Goal: Task Accomplishment & Management: Use online tool/utility

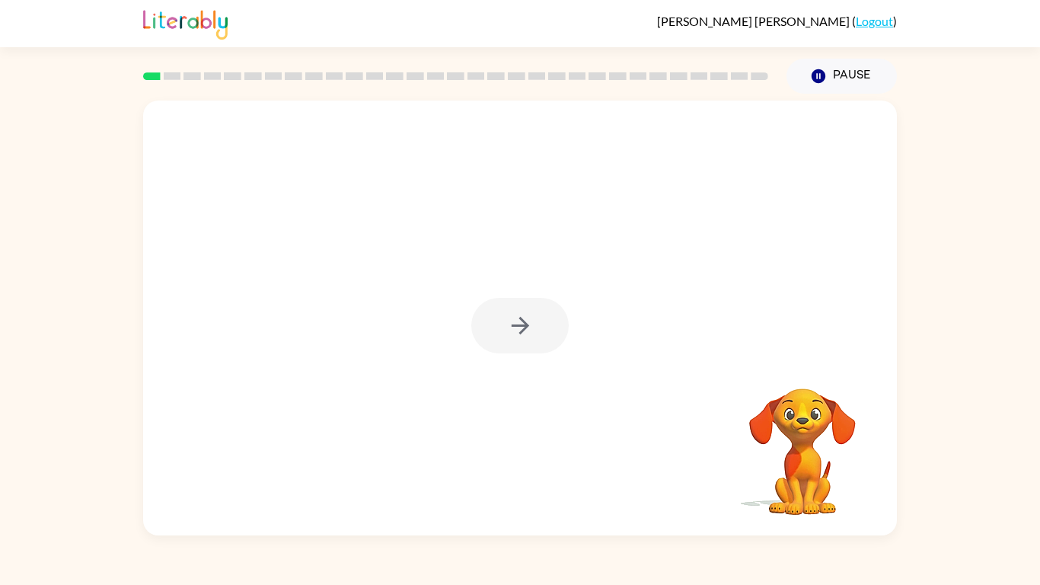
click at [222, 181] on div at bounding box center [520, 318] width 754 height 435
click at [311, 347] on div at bounding box center [520, 318] width 754 height 435
click at [527, 334] on icon "button" at bounding box center [520, 325] width 27 height 27
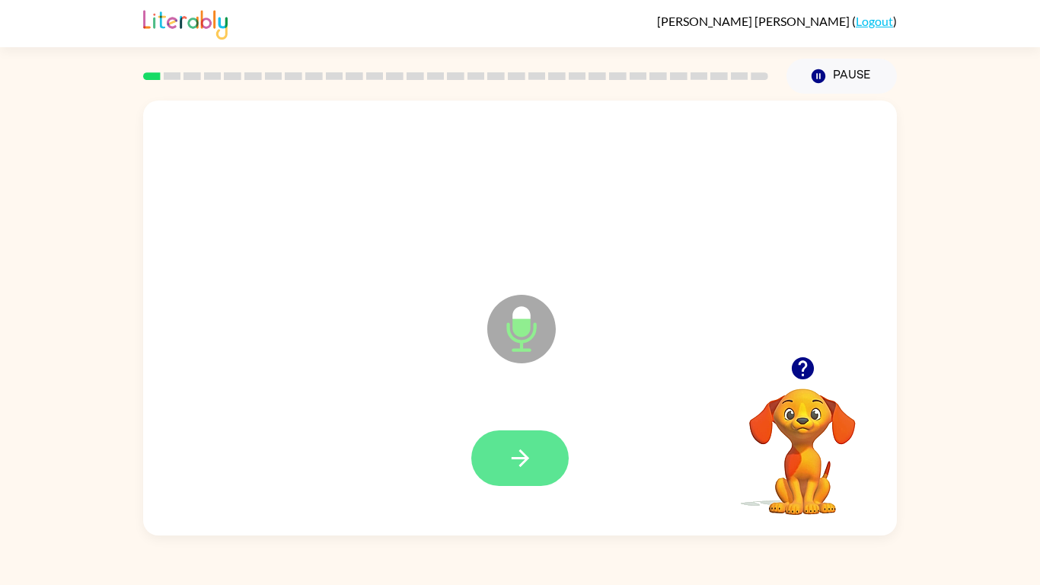
click at [517, 455] on icon "button" at bounding box center [520, 458] width 27 height 27
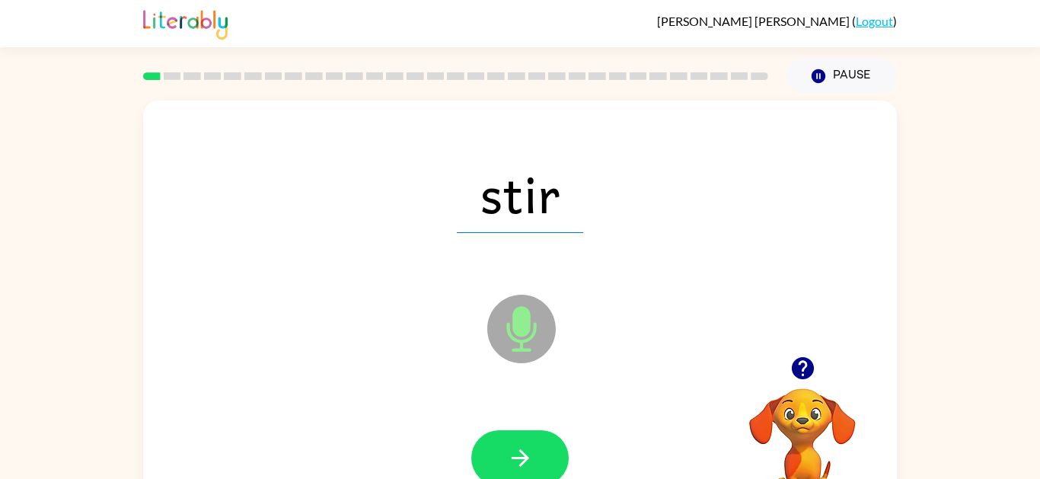
click at [506, 455] on button "button" at bounding box center [519, 458] width 97 height 56
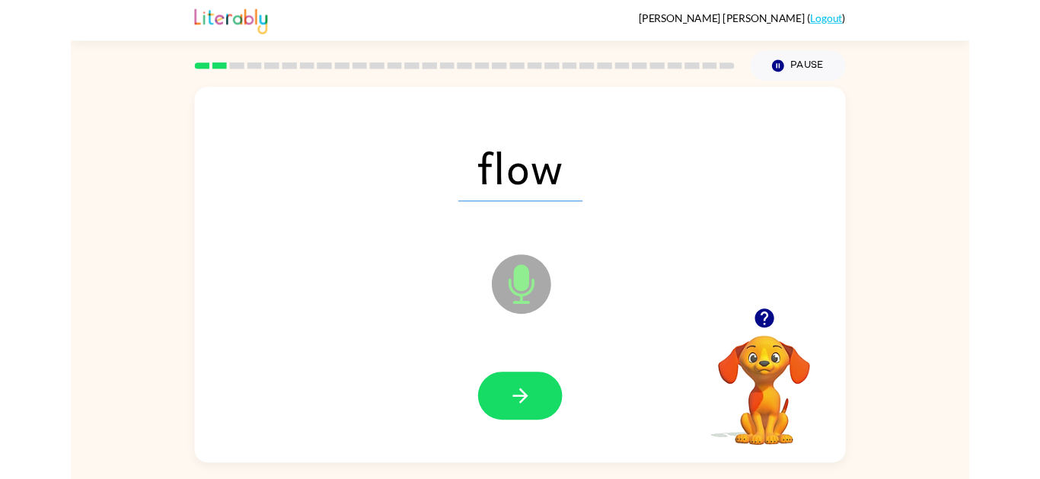
scroll to position [32, 0]
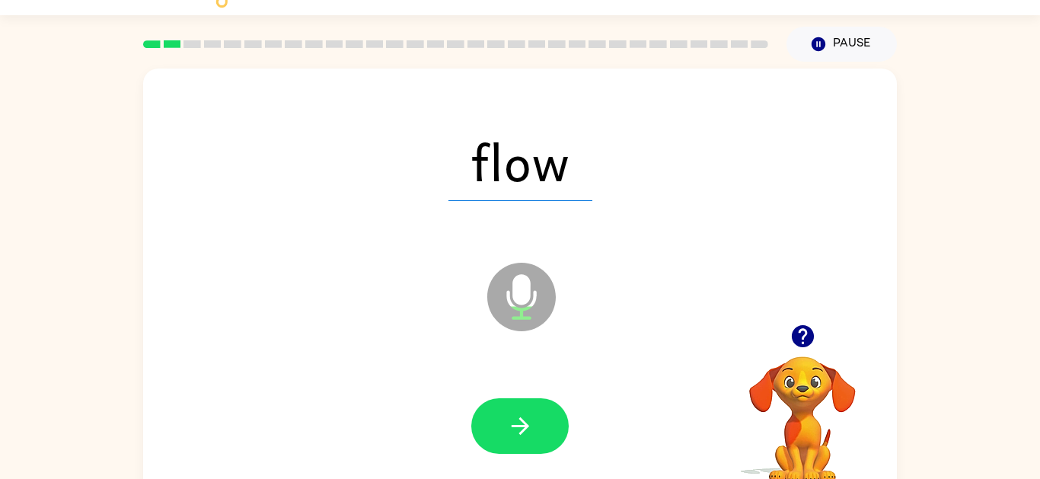
click at [925, 373] on div "flow Microphone The Microphone is here when it is your turn to talk Your browse…" at bounding box center [520, 283] width 1040 height 442
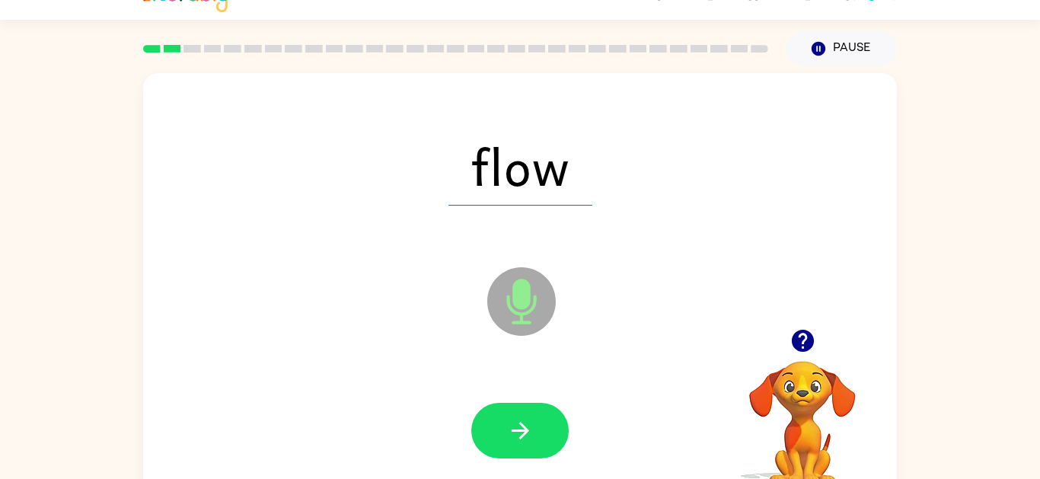
click at [509, 438] on icon "button" at bounding box center [520, 430] width 27 height 27
click at [397, 424] on div at bounding box center [520, 431] width 724 height 125
click at [383, 358] on div "coin Microphone The Microphone is here when it is your turn to talk" at bounding box center [520, 290] width 754 height 435
click at [513, 269] on icon at bounding box center [521, 301] width 69 height 69
click at [385, 383] on div at bounding box center [520, 431] width 724 height 125
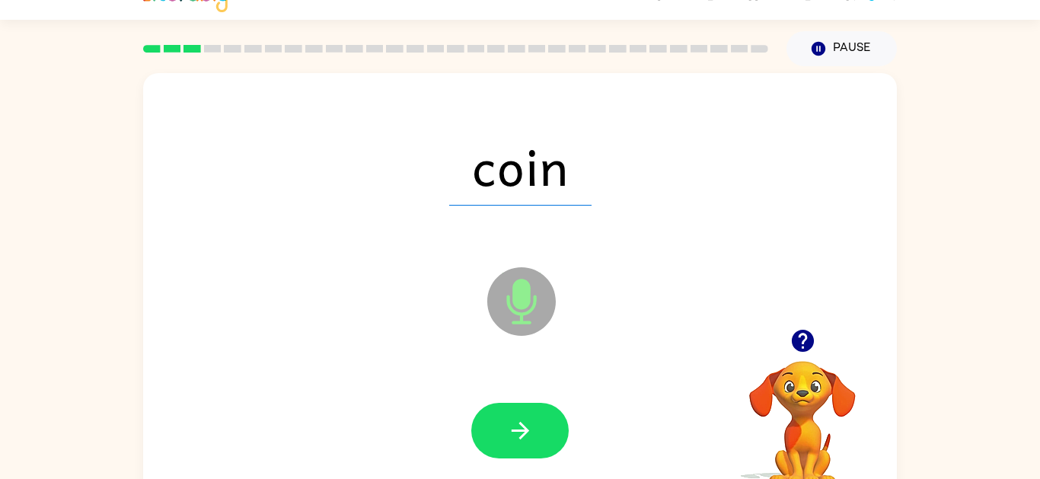
click at [913, 452] on div "coin Microphone The Microphone is here when it is your turn to talk Your browse…" at bounding box center [520, 287] width 1040 height 442
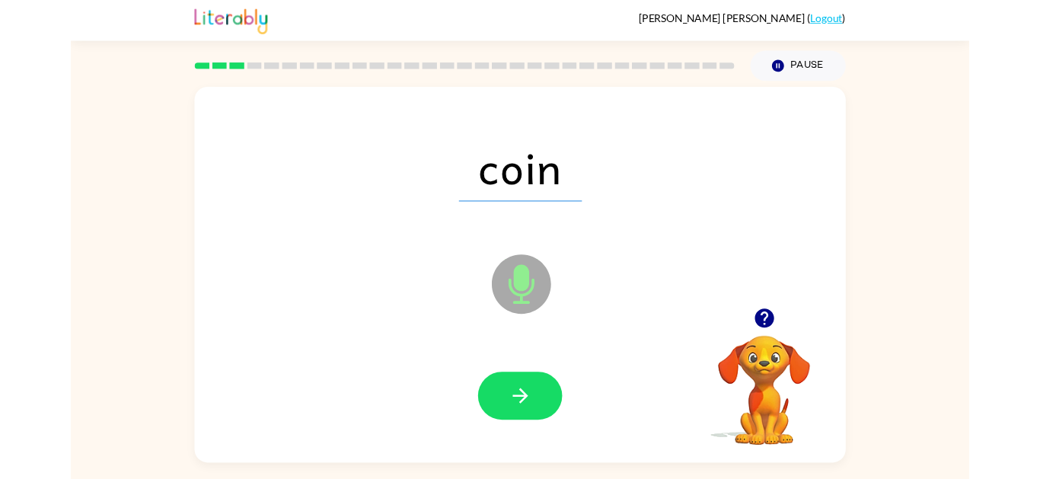
scroll to position [29, 0]
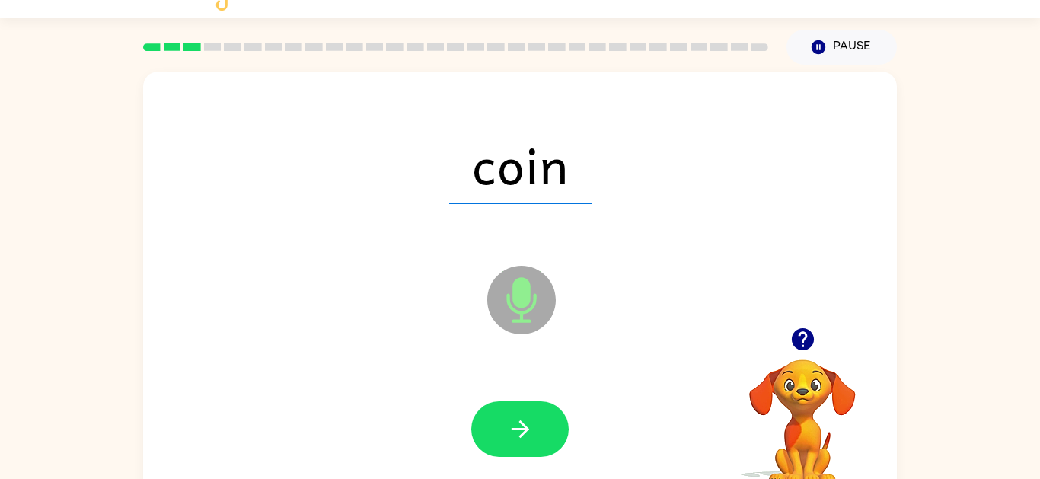
click at [521, 431] on icon "button" at bounding box center [520, 429] width 27 height 27
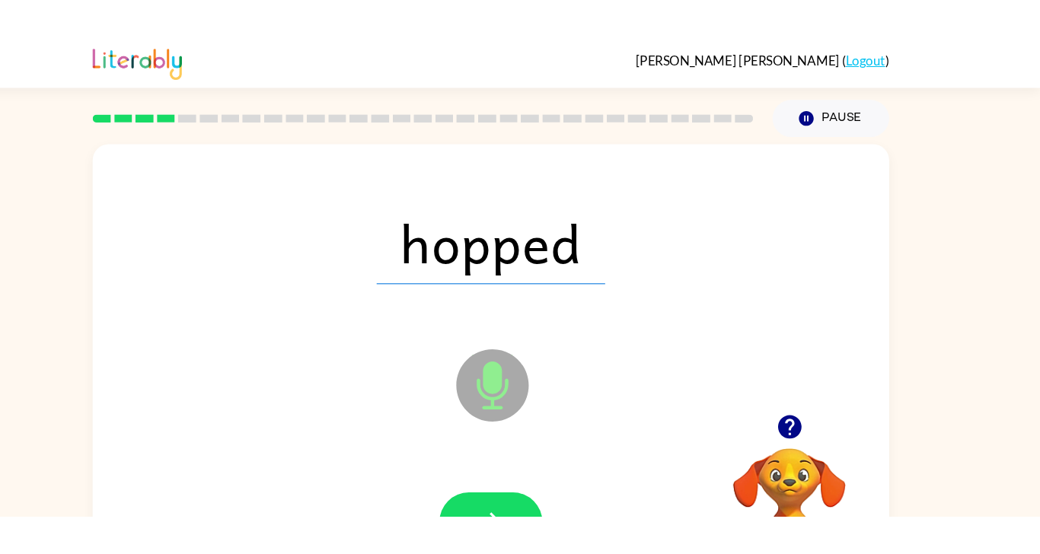
scroll to position [0, 0]
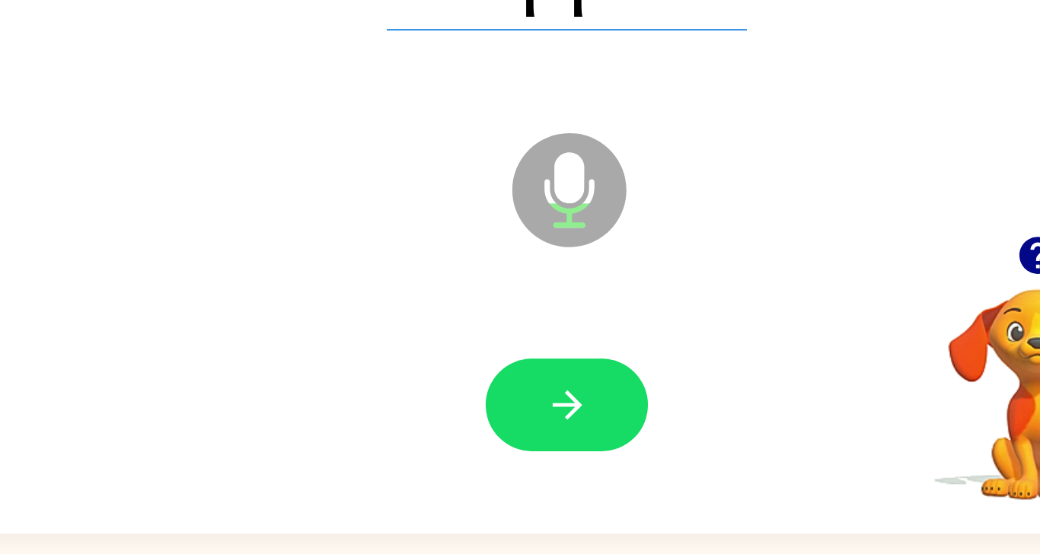
click at [511, 455] on icon "button" at bounding box center [520, 458] width 27 height 27
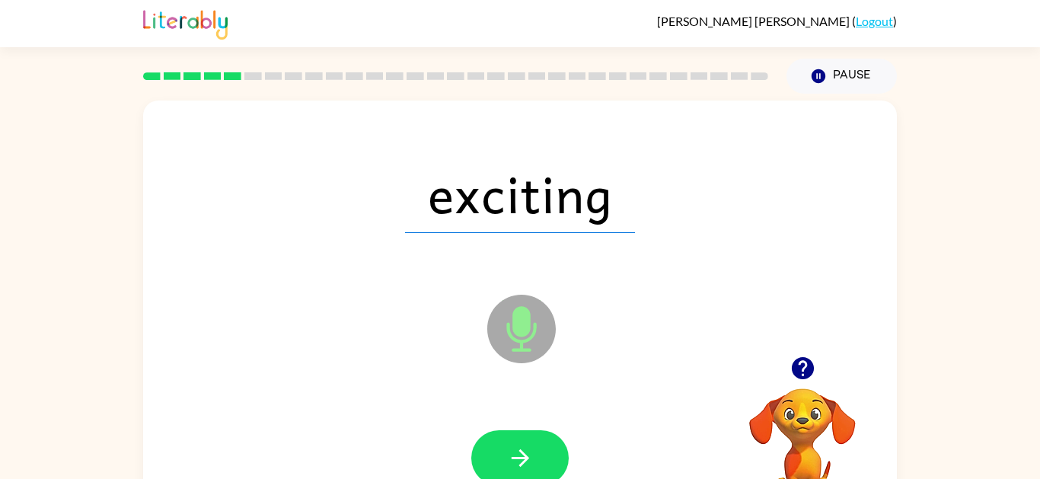
click at [376, 289] on div "Microphone The Microphone is here when it is your turn to talk" at bounding box center [483, 291] width 650 height 55
click at [310, 403] on div at bounding box center [520, 458] width 724 height 125
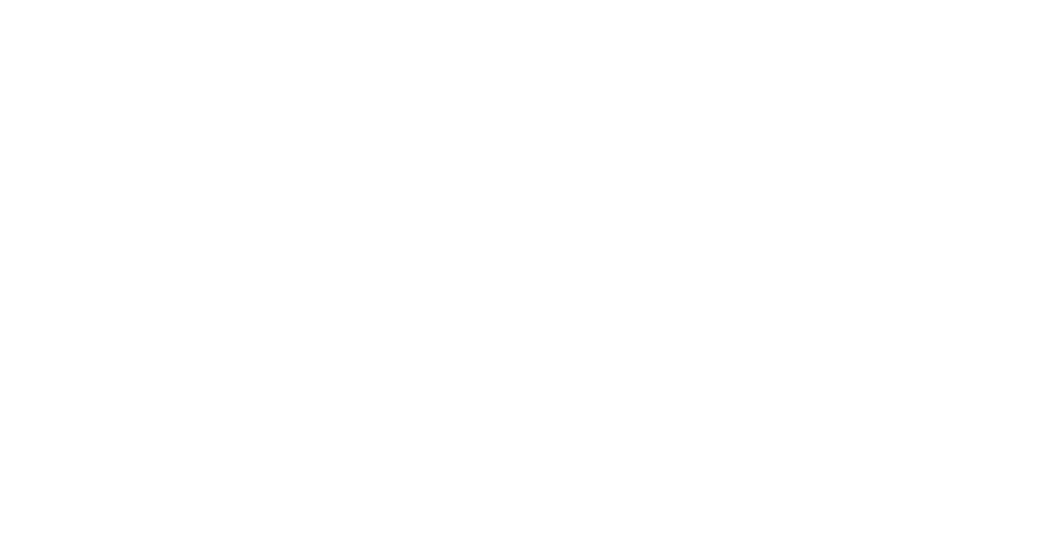
click at [282, 373] on div "exciting Microphone The Microphone is here when it is your turn to talk" at bounding box center [520, 318] width 754 height 435
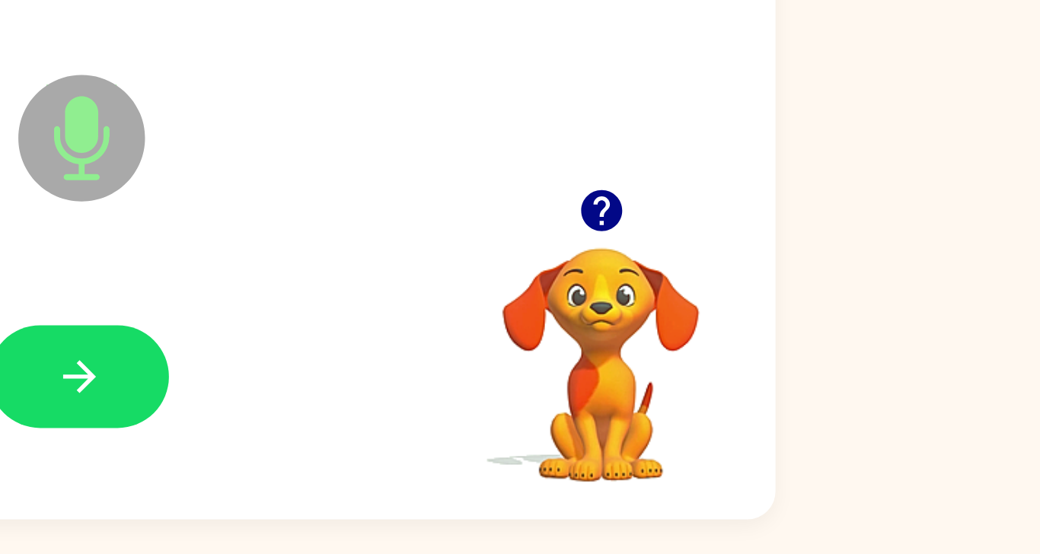
scroll to position [75, 0]
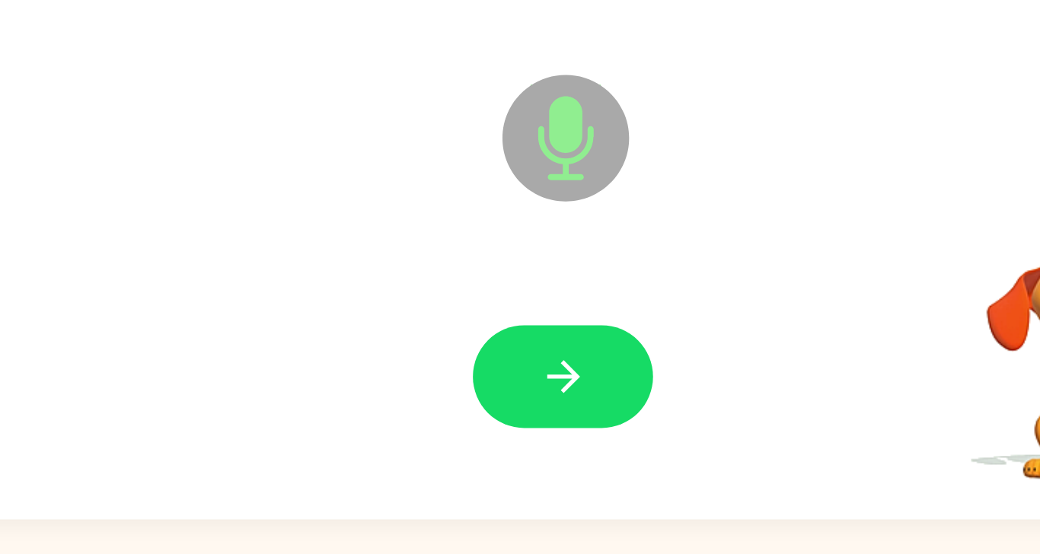
click at [509, 435] on button "button" at bounding box center [519, 458] width 97 height 56
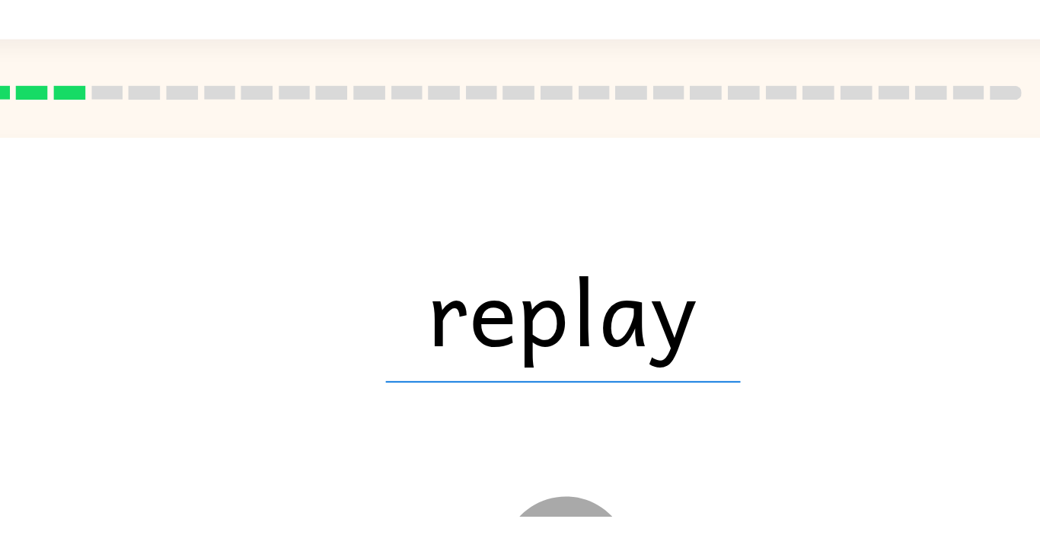
scroll to position [37, 0]
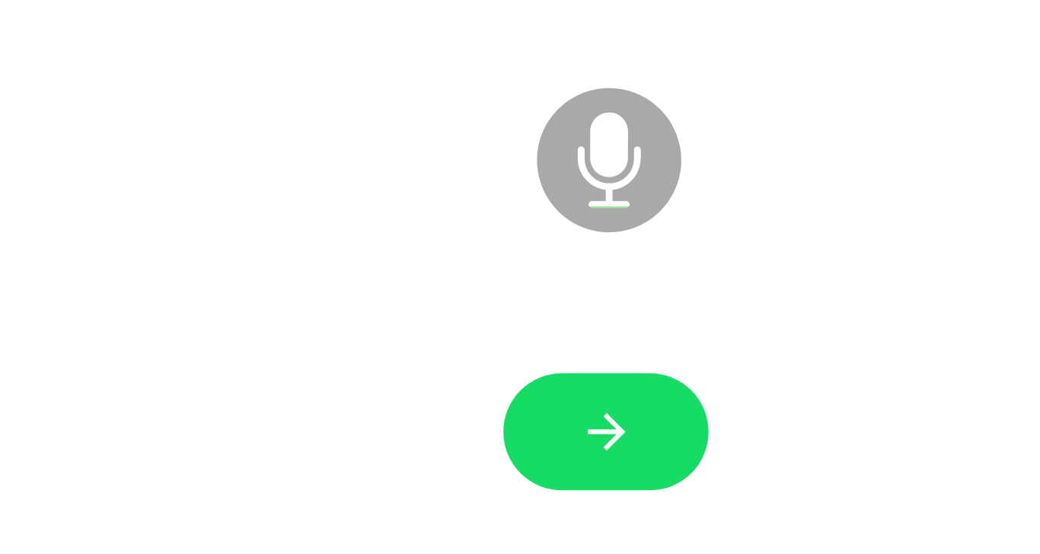
click at [503, 450] on button "button" at bounding box center [519, 458] width 97 height 56
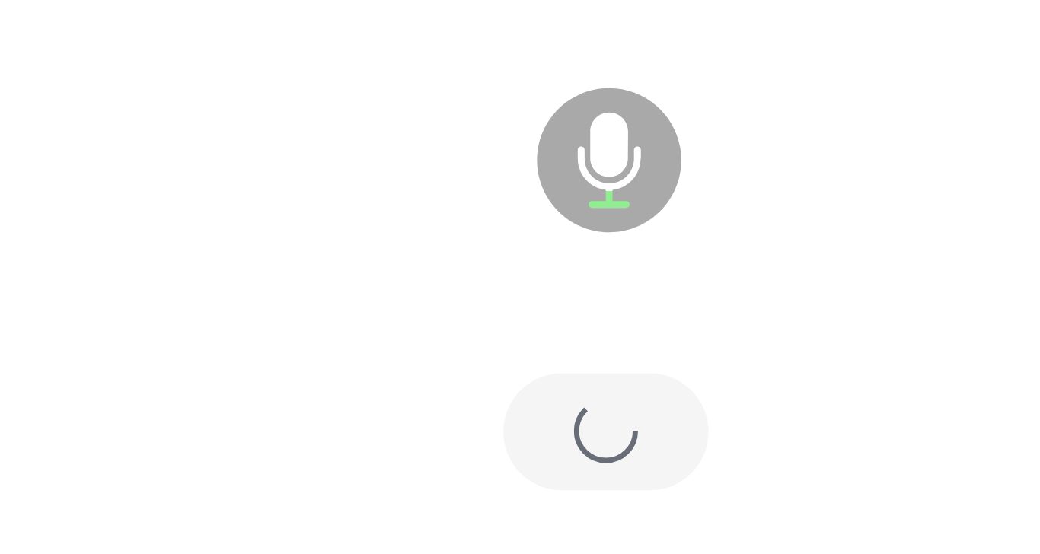
scroll to position [40, 0]
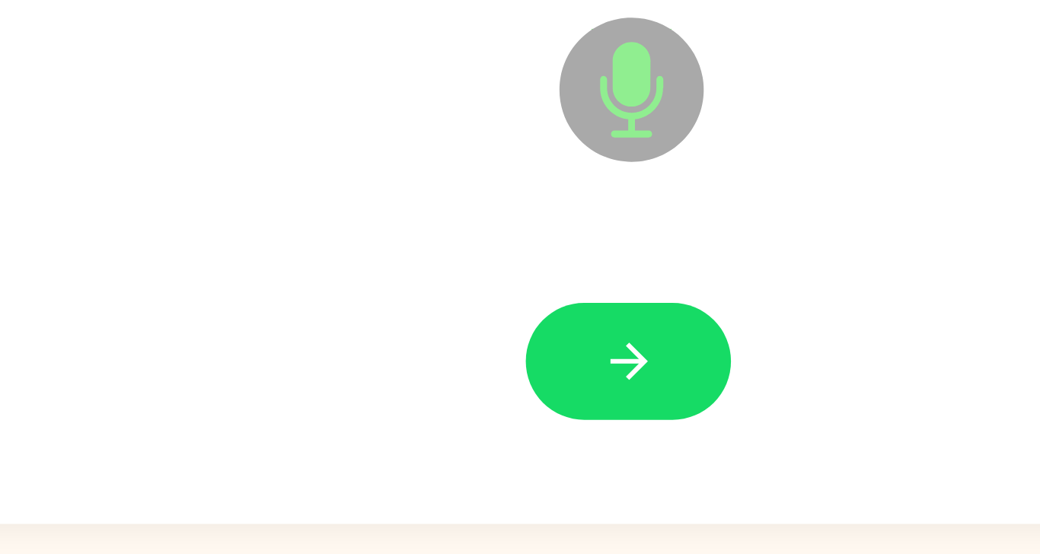
click at [500, 430] on button "button" at bounding box center [519, 458] width 97 height 56
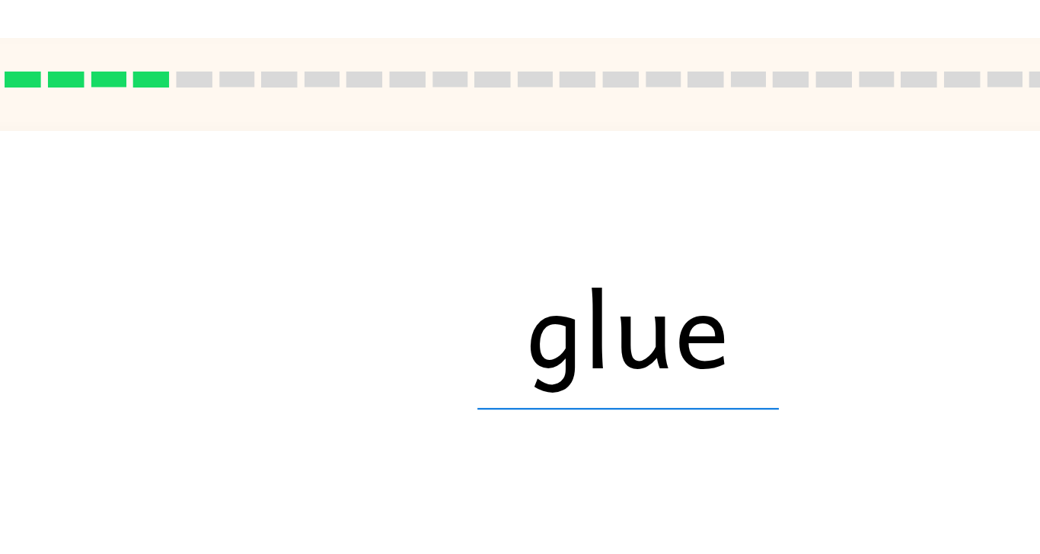
scroll to position [57, 0]
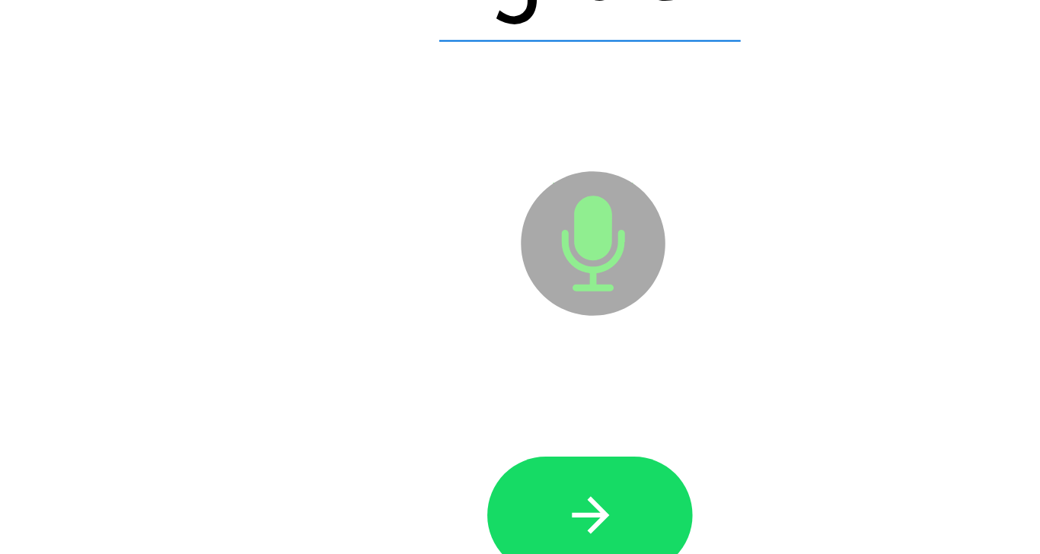
click at [503, 430] on button "button" at bounding box center [519, 458] width 97 height 56
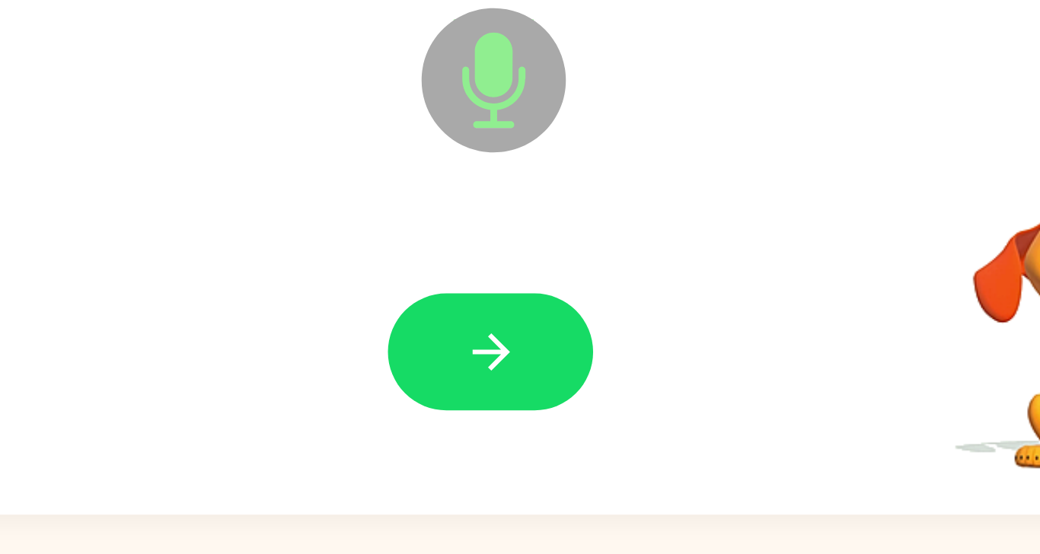
click at [449, 444] on div at bounding box center [520, 458] width 724 height 125
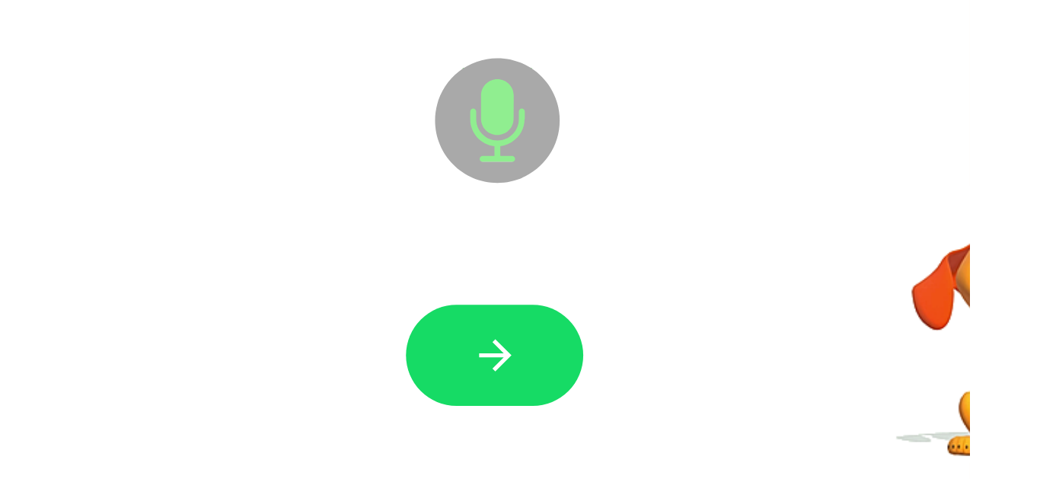
scroll to position [75, 0]
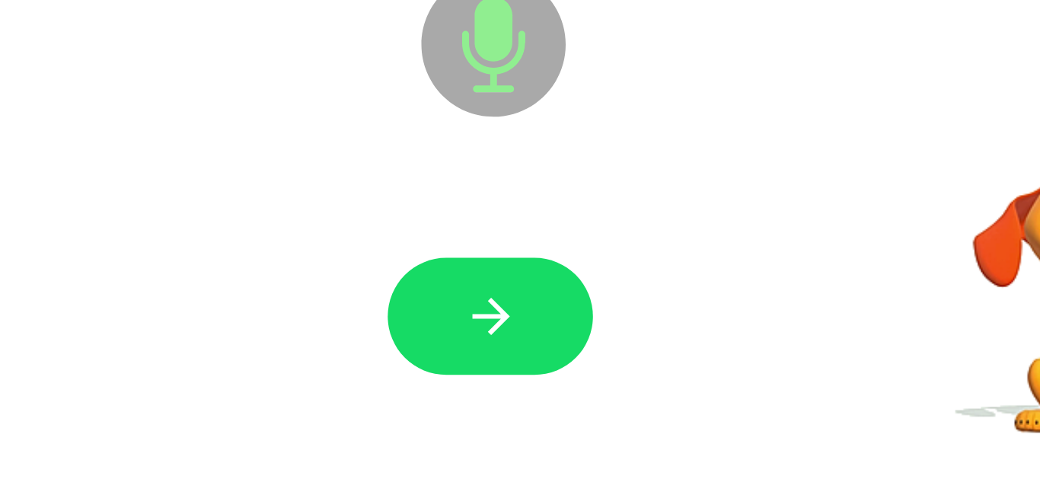
click at [505, 374] on button "button" at bounding box center [519, 402] width 97 height 56
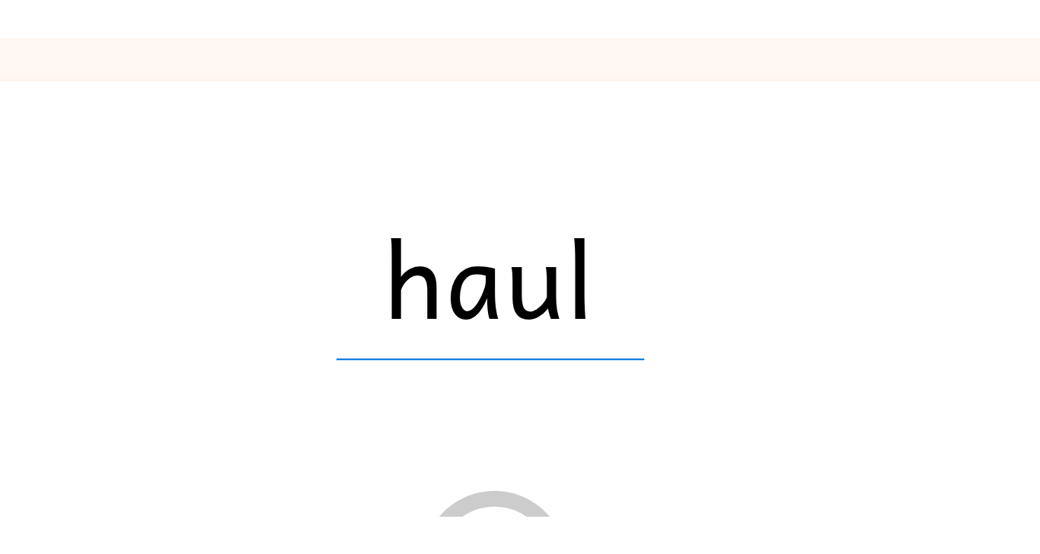
scroll to position [0, 0]
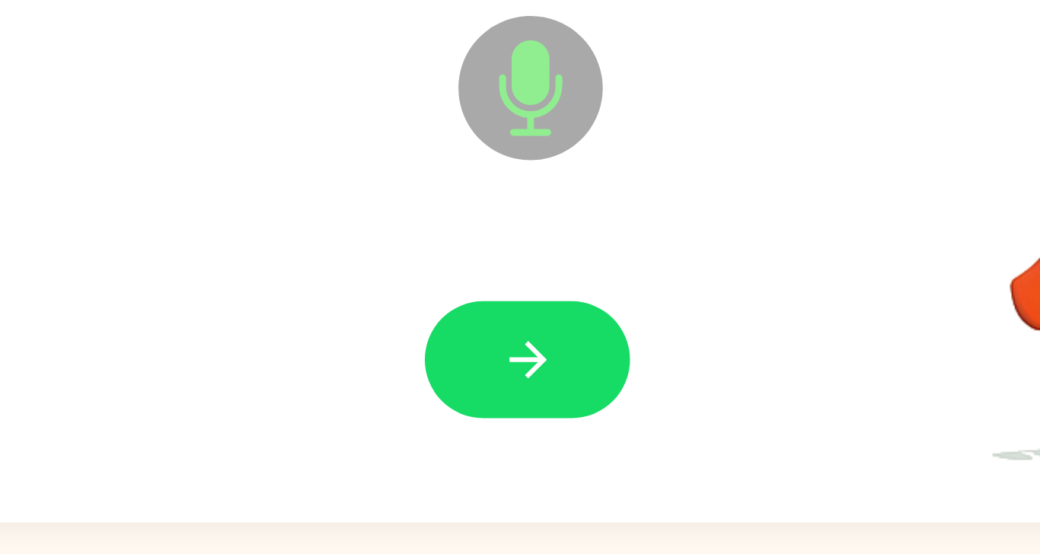
click at [495, 455] on button "button" at bounding box center [519, 458] width 97 height 56
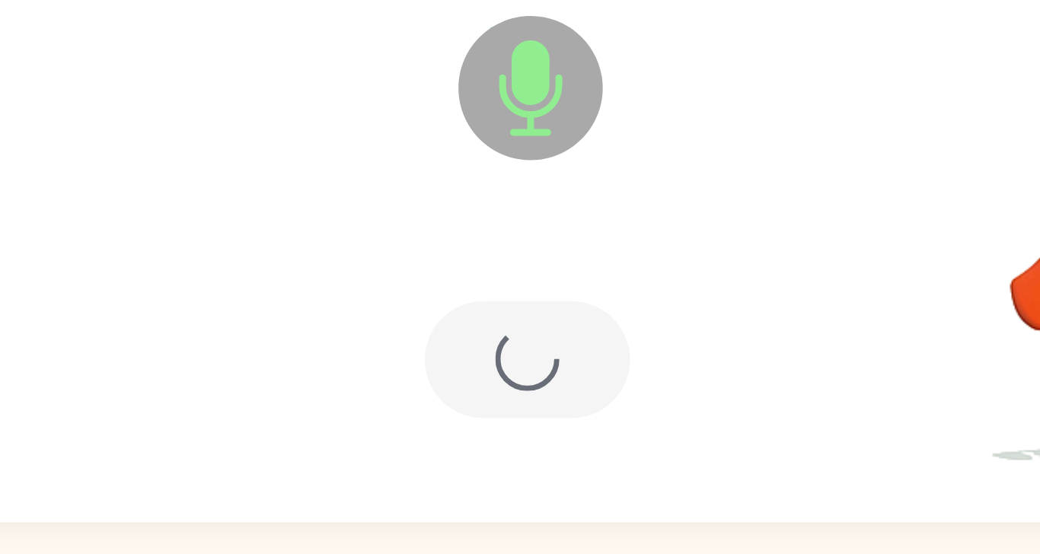
scroll to position [72, 0]
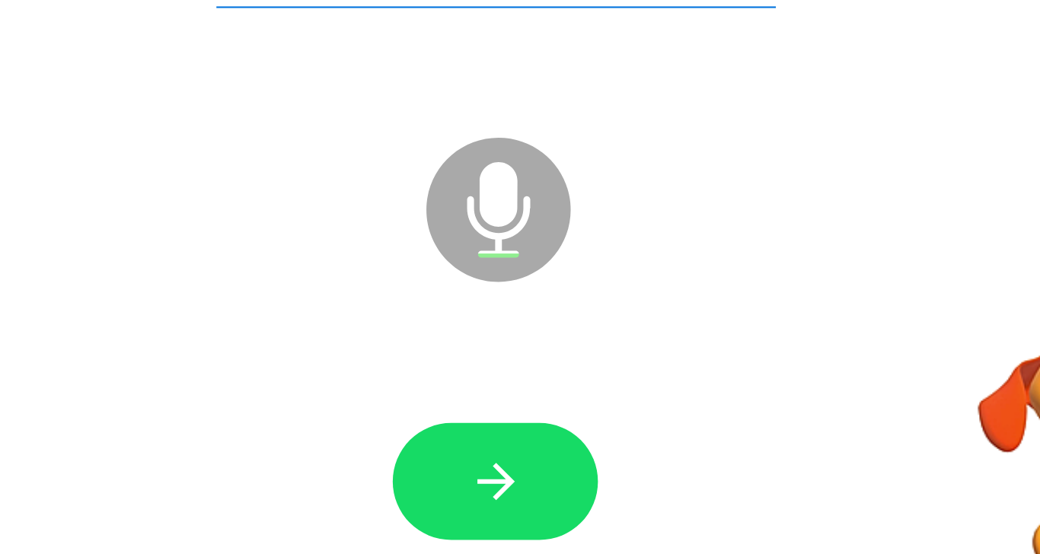
click at [492, 430] on button "button" at bounding box center [519, 458] width 97 height 56
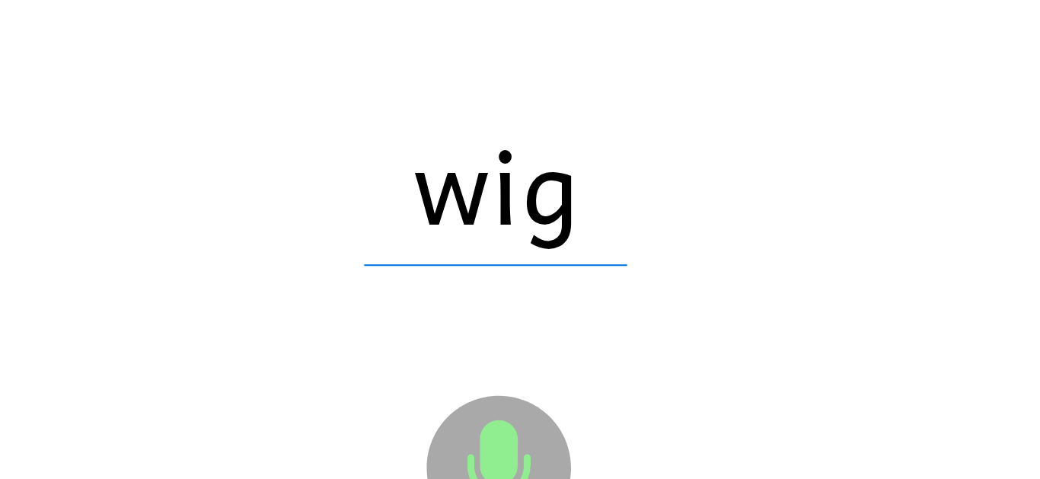
click at [452, 219] on div "Microphone The Microphone is here when it is your turn to talk" at bounding box center [483, 234] width 650 height 55
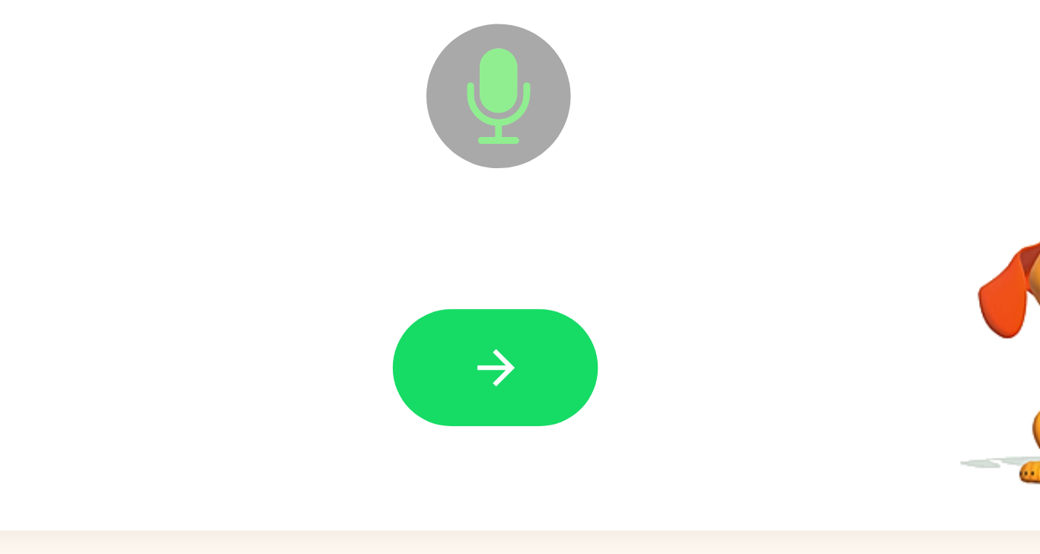
click at [510, 445] on icon "button" at bounding box center [520, 458] width 27 height 27
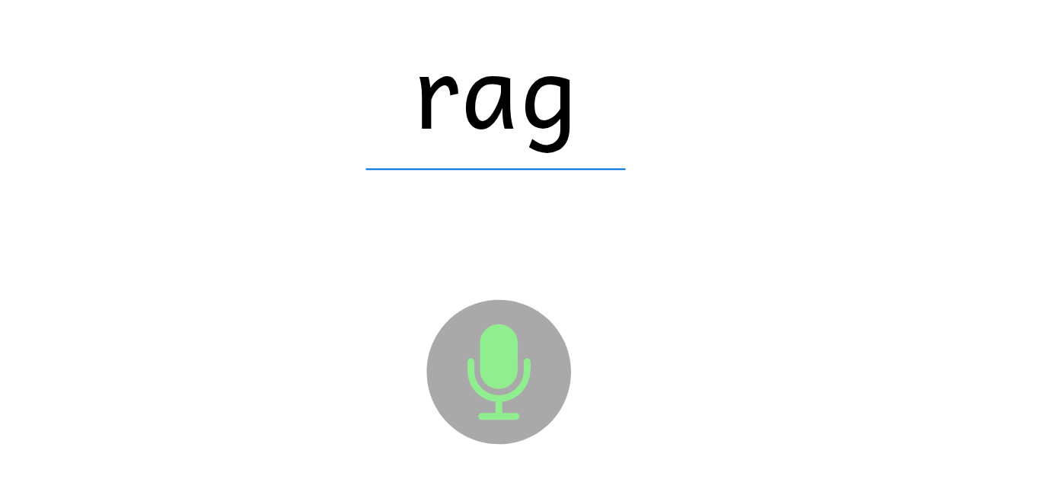
scroll to position [75, 0]
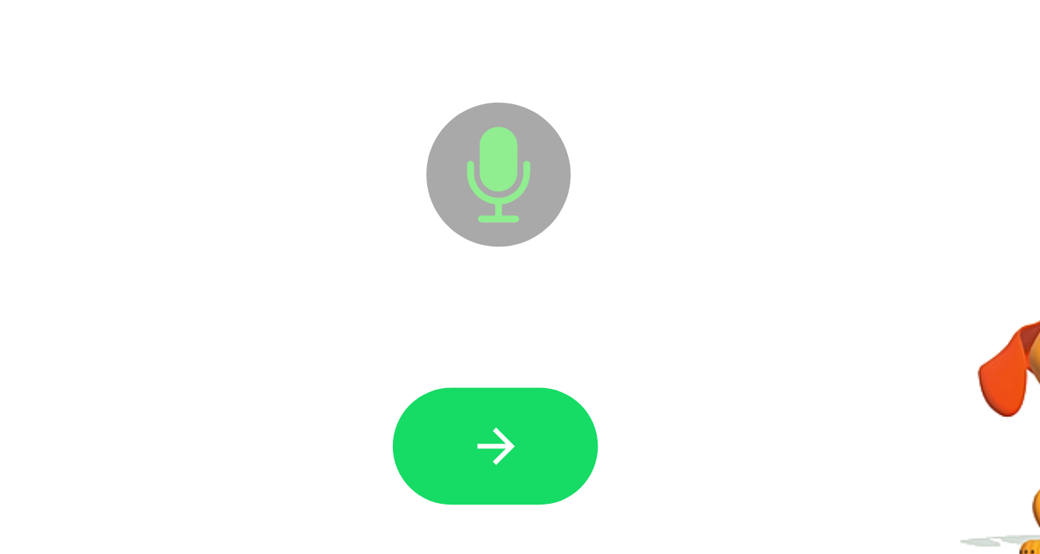
click at [499, 430] on button "button" at bounding box center [519, 458] width 97 height 56
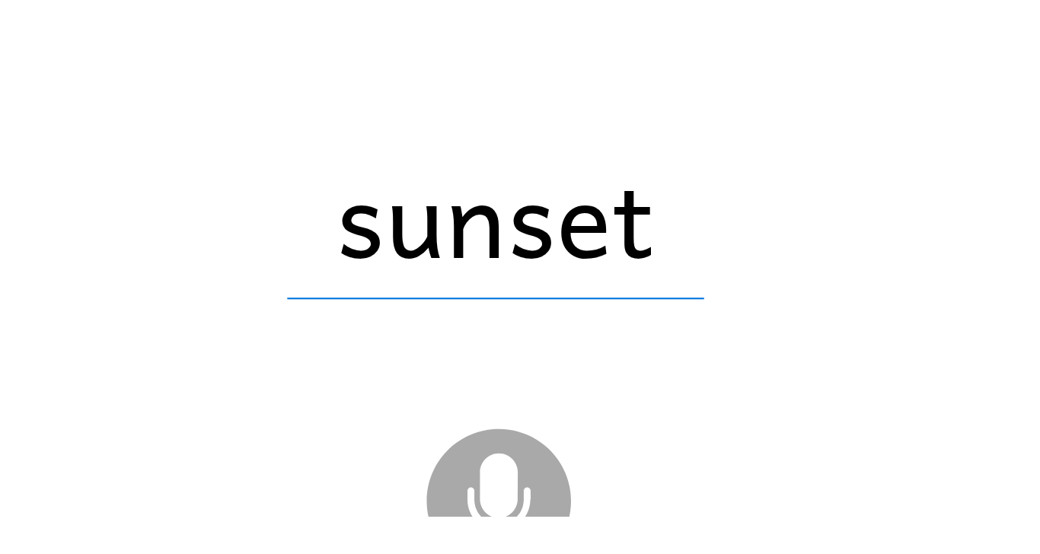
scroll to position [73, 0]
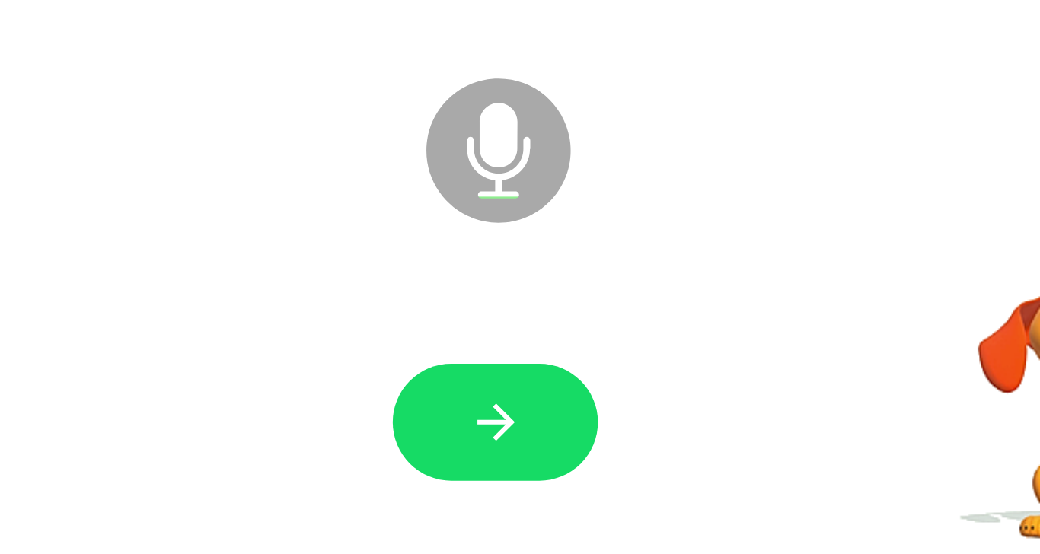
click at [502, 430] on button "button" at bounding box center [519, 458] width 97 height 56
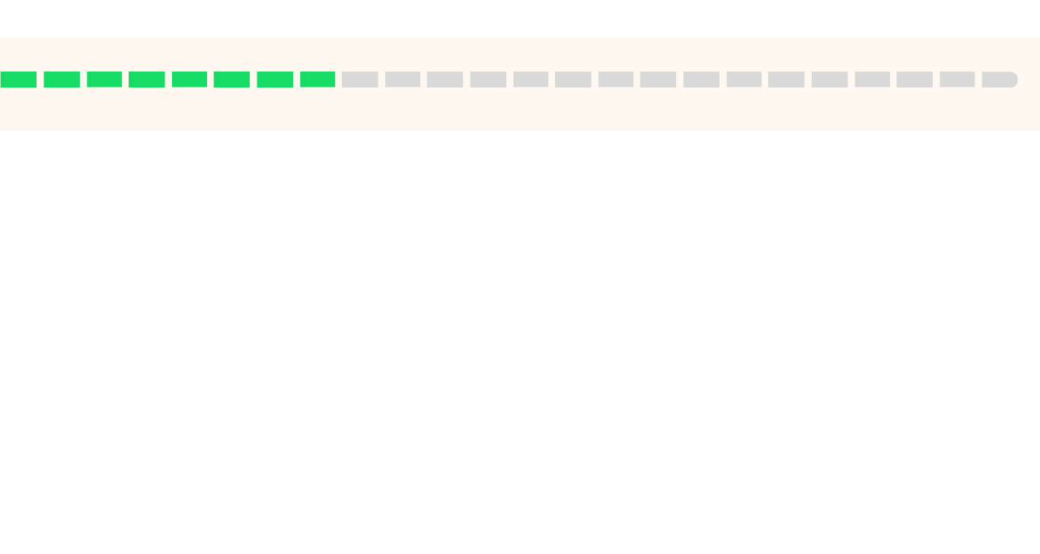
scroll to position [52, 0]
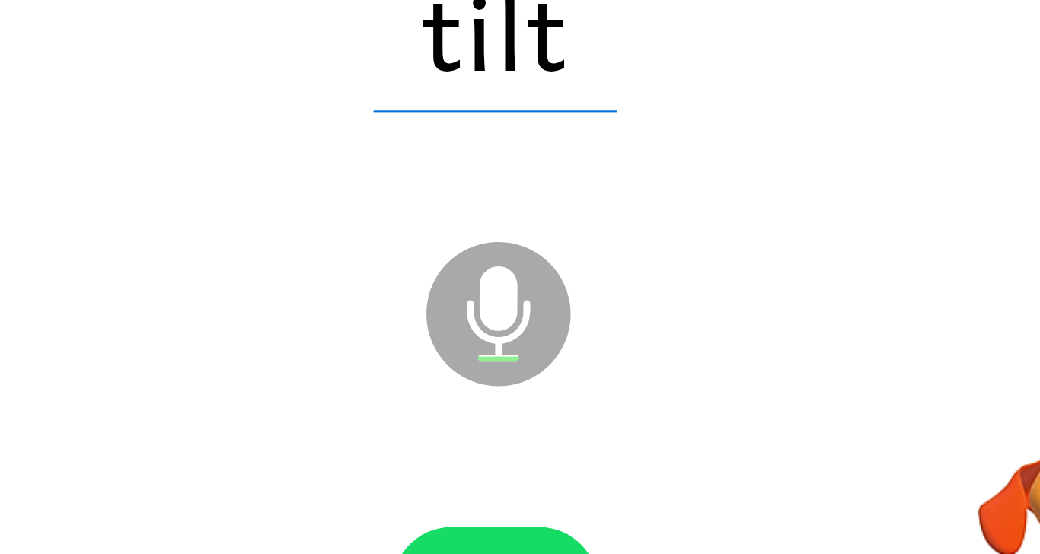
click at [526, 430] on button "button" at bounding box center [519, 458] width 97 height 56
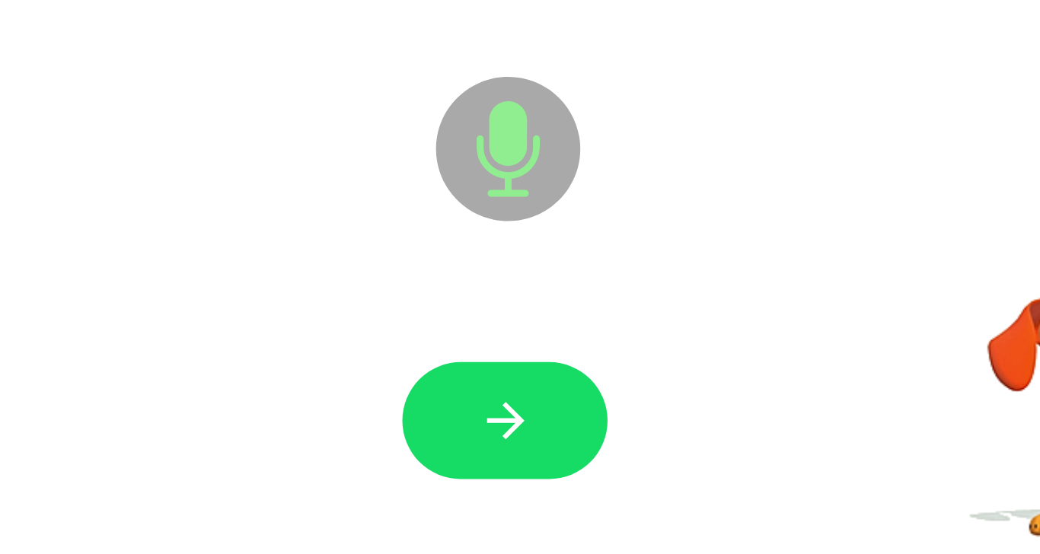
click at [487, 446] on button "button" at bounding box center [519, 458] width 97 height 56
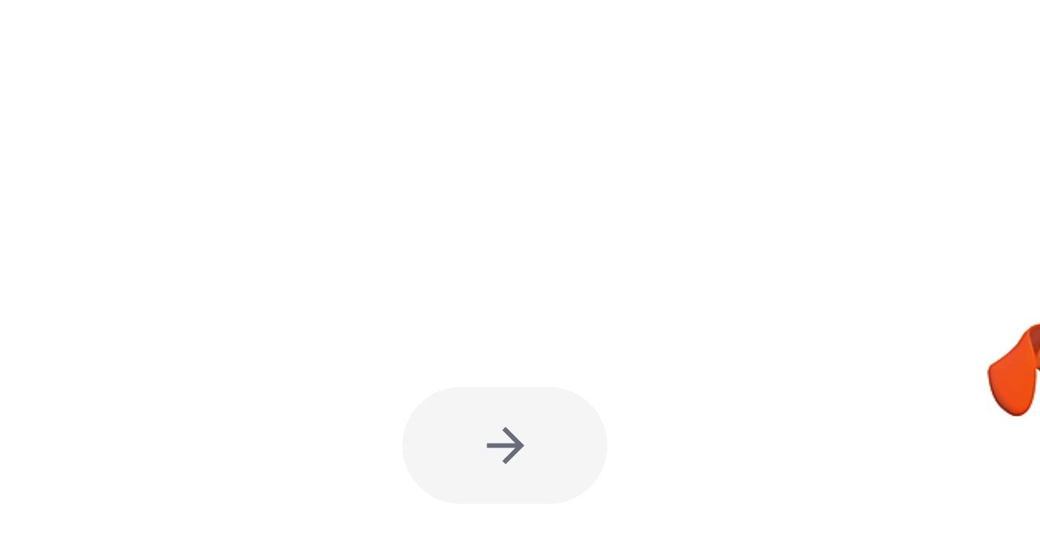
scroll to position [0, 0]
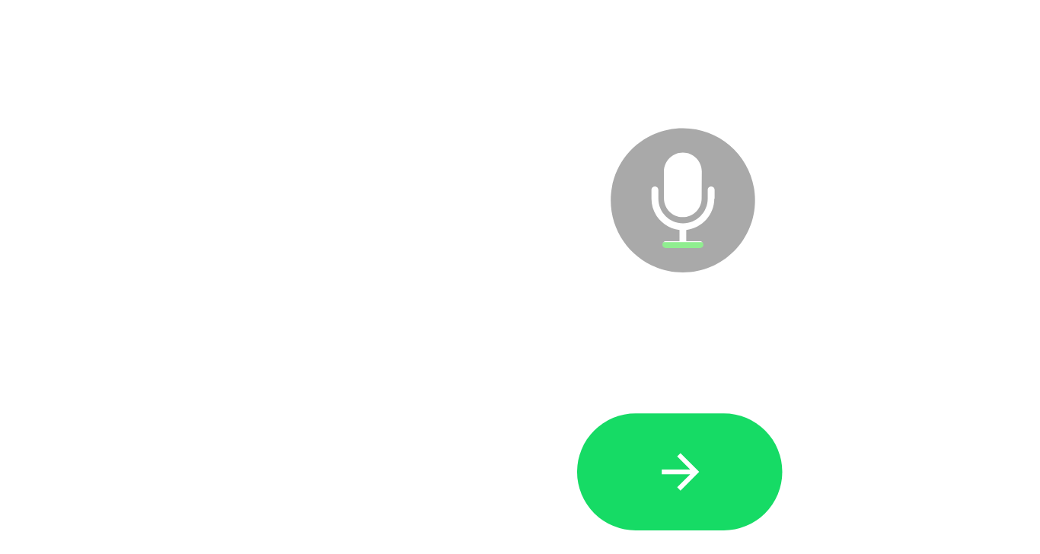
click at [498, 455] on button "button" at bounding box center [519, 458] width 97 height 56
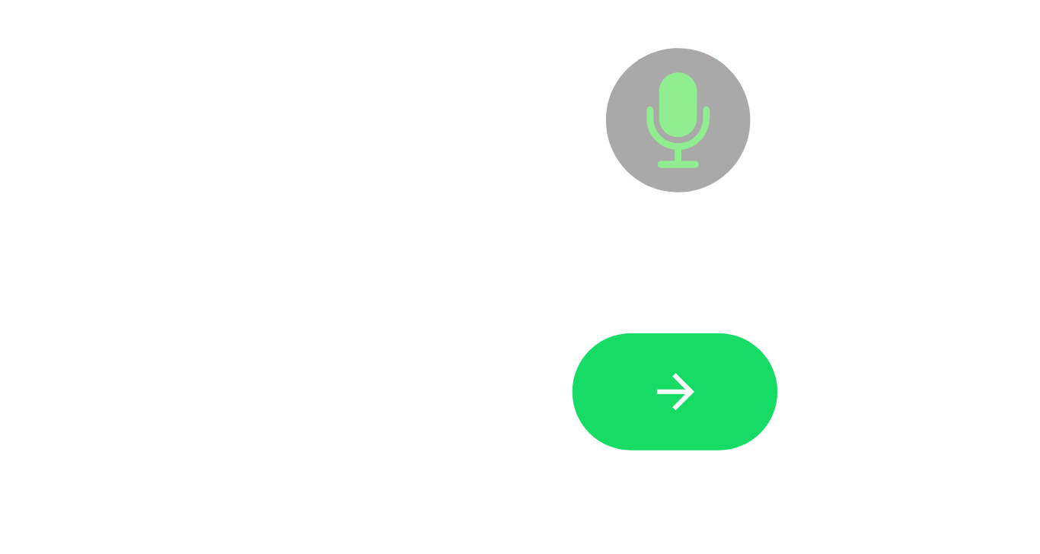
click at [518, 455] on icon "button" at bounding box center [520, 458] width 27 height 27
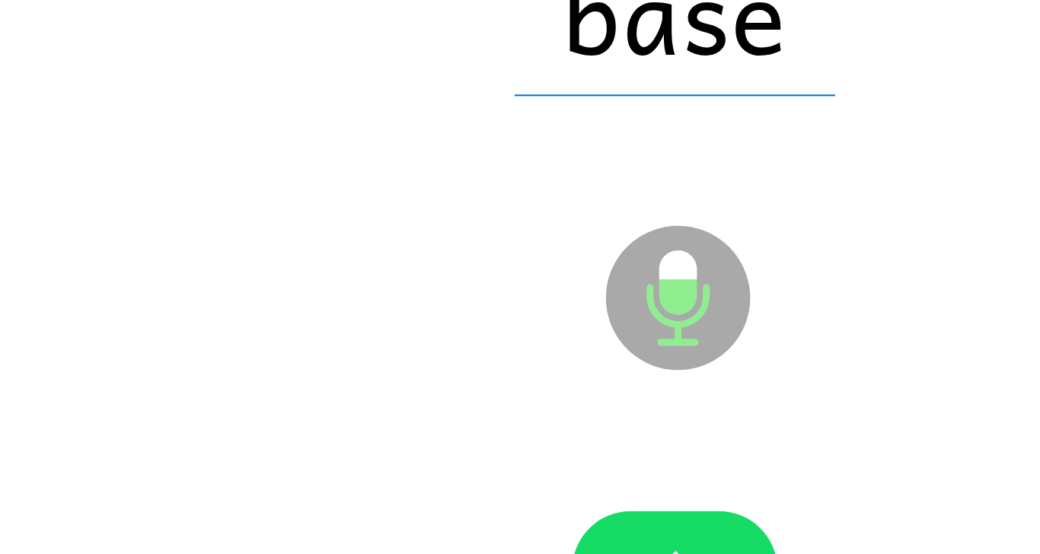
click at [525, 433] on button "button" at bounding box center [519, 458] width 97 height 56
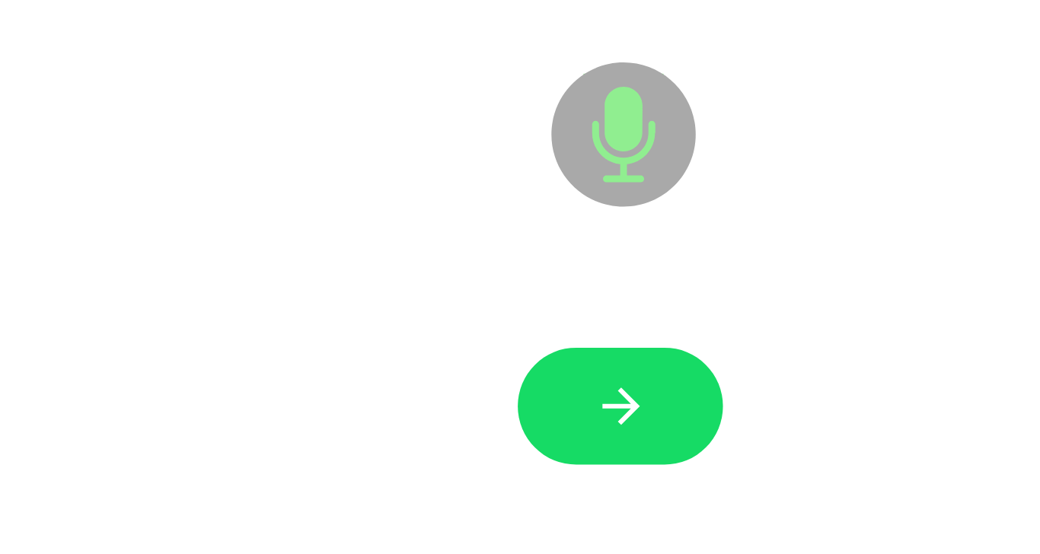
click at [505, 446] on button "button" at bounding box center [519, 458] width 97 height 56
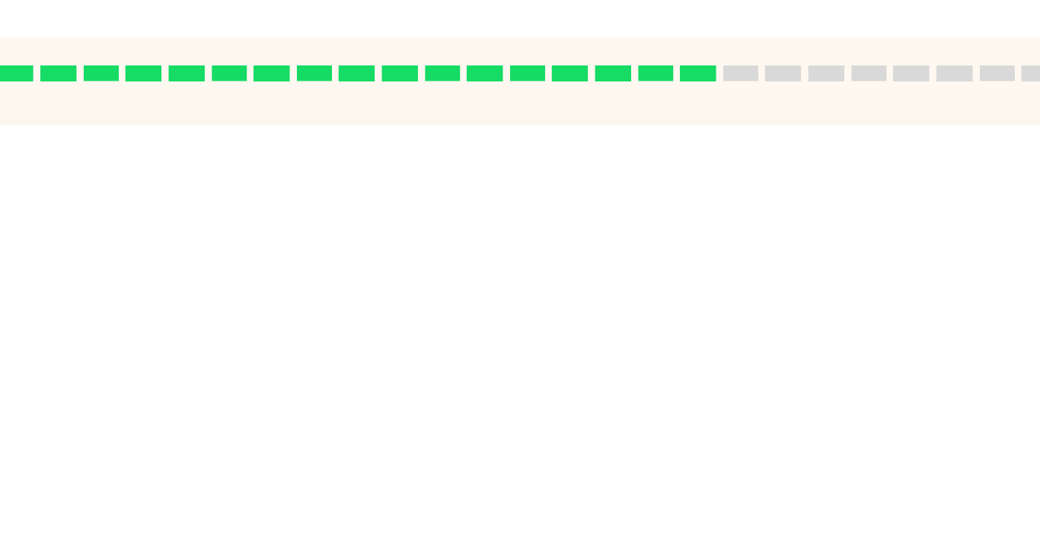
scroll to position [0, 0]
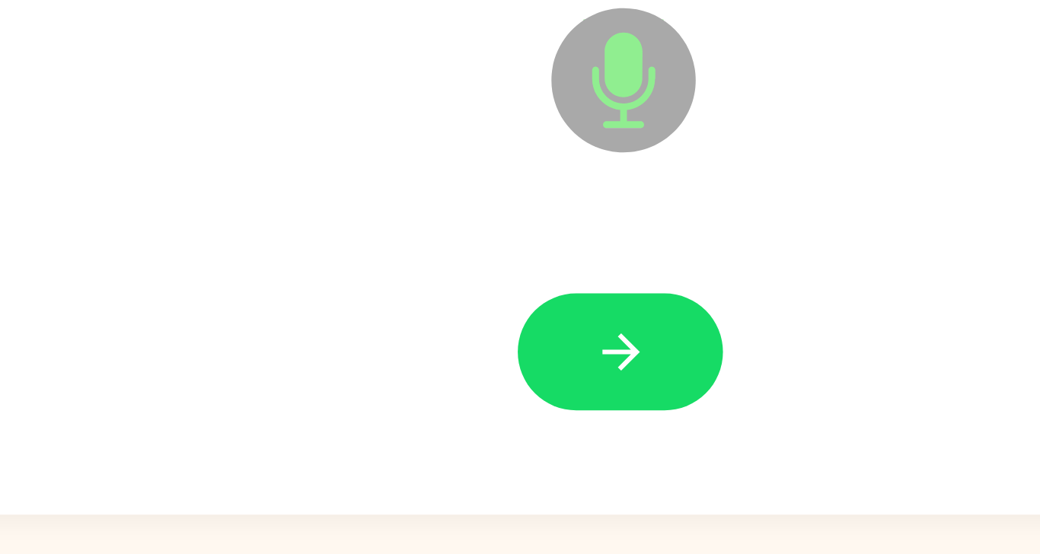
click at [514, 455] on icon "button" at bounding box center [520, 458] width 27 height 27
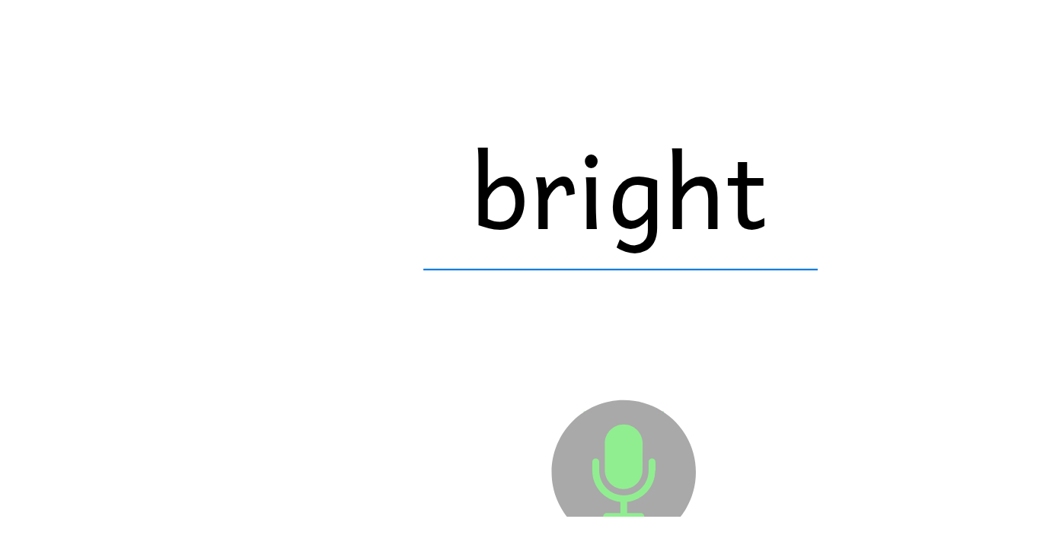
scroll to position [59, 0]
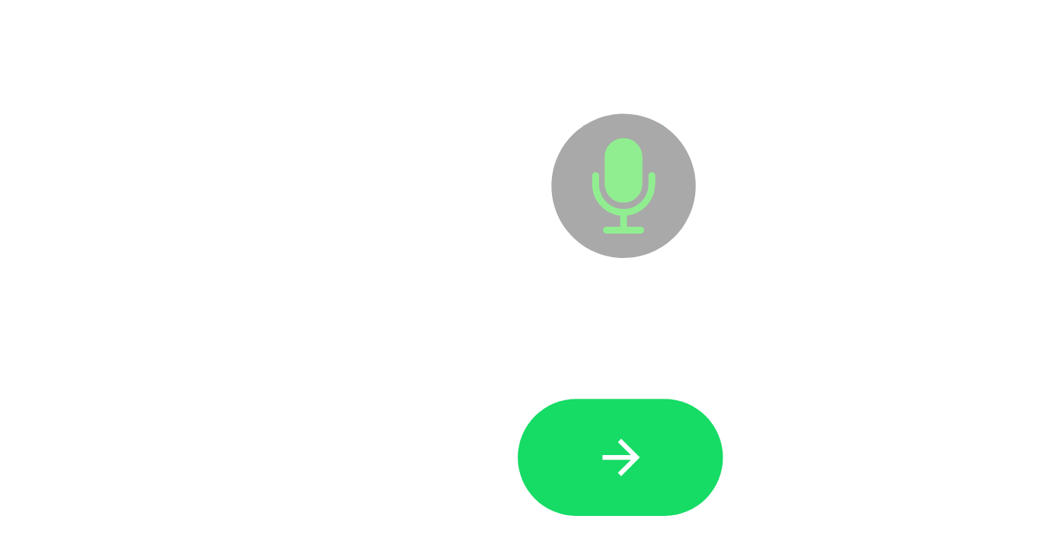
click at [522, 449] on icon "button" at bounding box center [520, 458] width 18 height 18
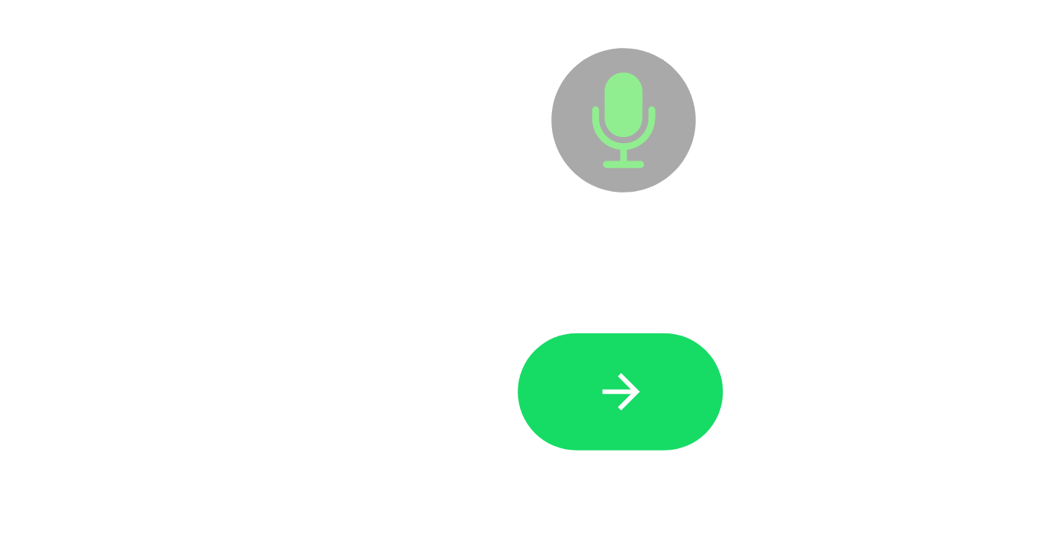
click at [519, 449] on icon "button" at bounding box center [520, 458] width 18 height 18
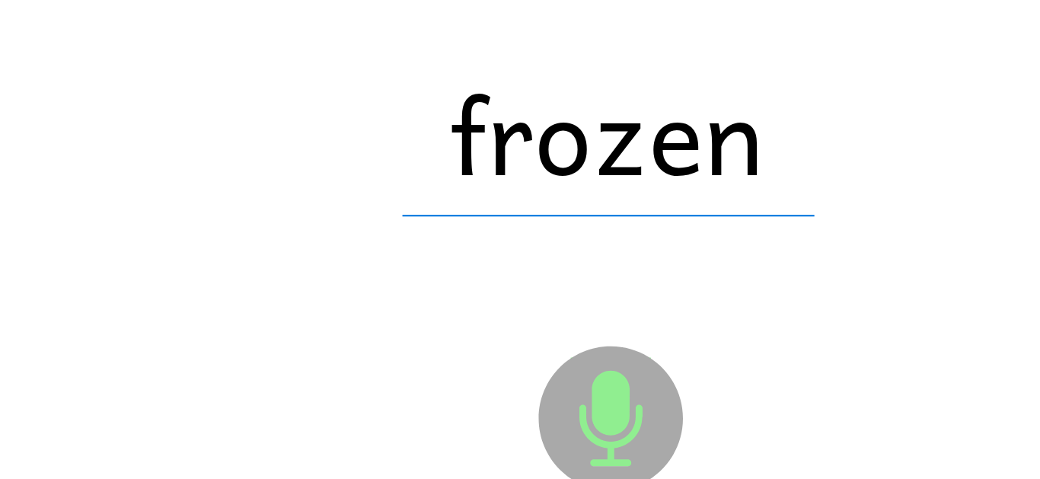
scroll to position [74, 0]
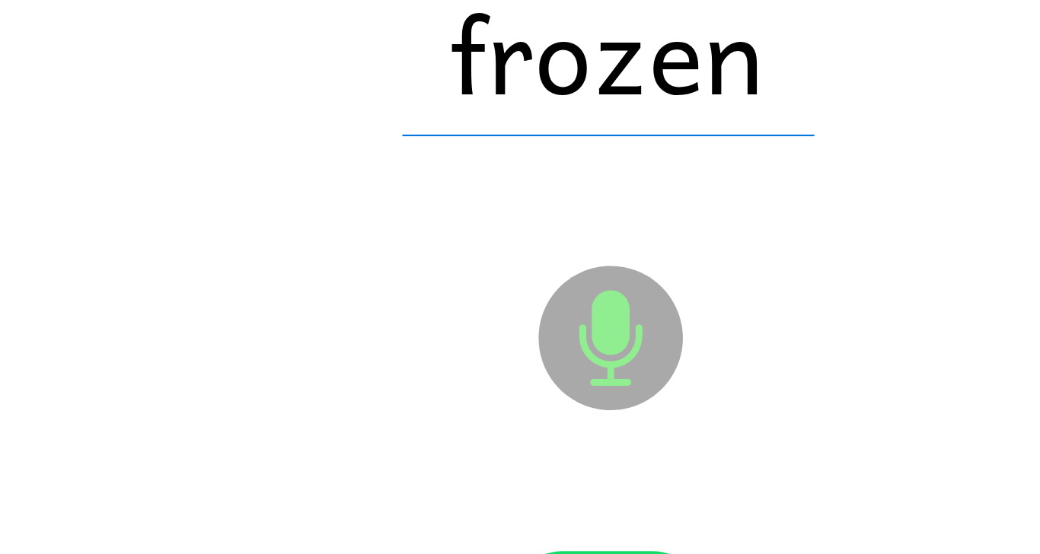
click at [500, 430] on button "button" at bounding box center [519, 458] width 97 height 56
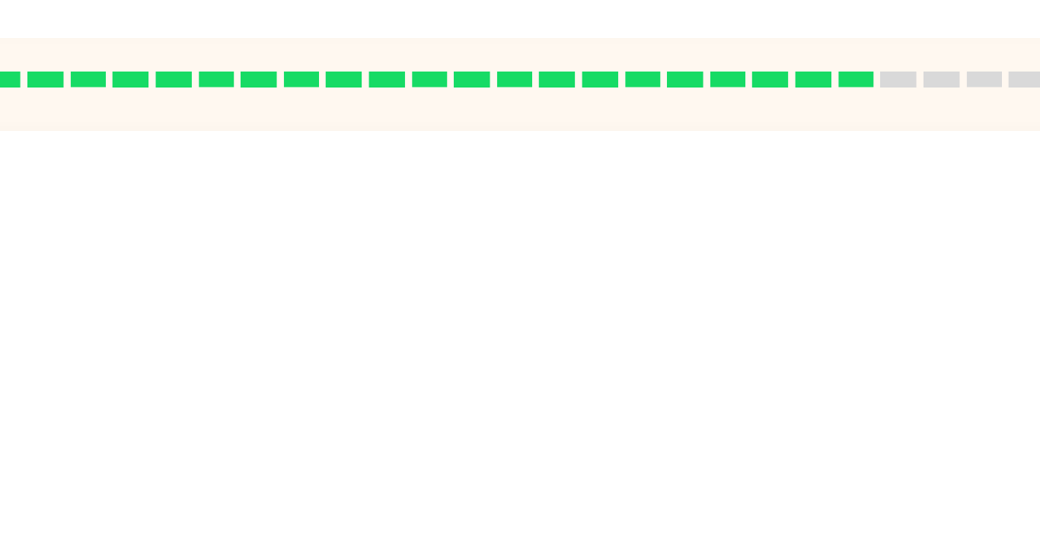
scroll to position [73, 0]
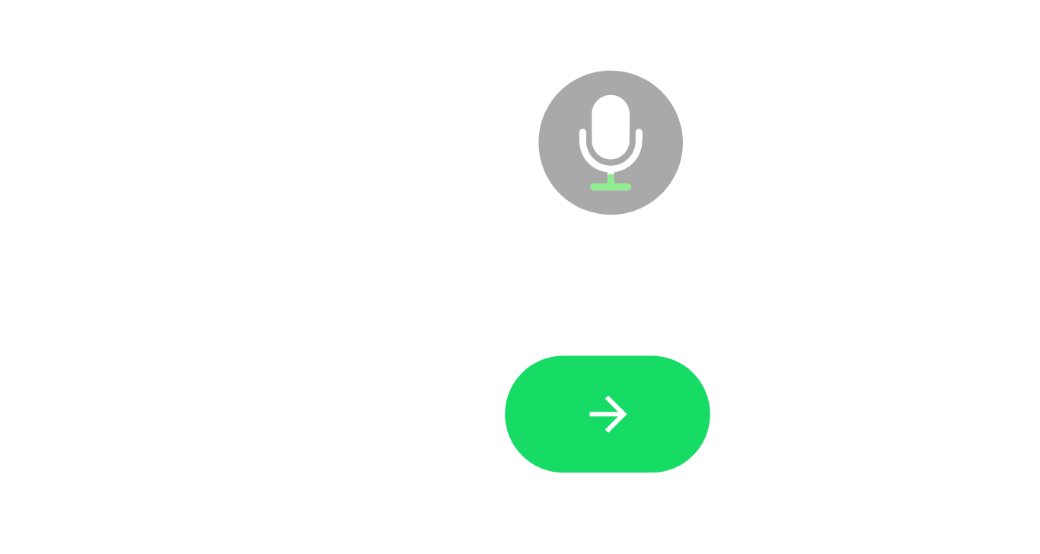
click at [507, 445] on icon "button" at bounding box center [520, 458] width 27 height 27
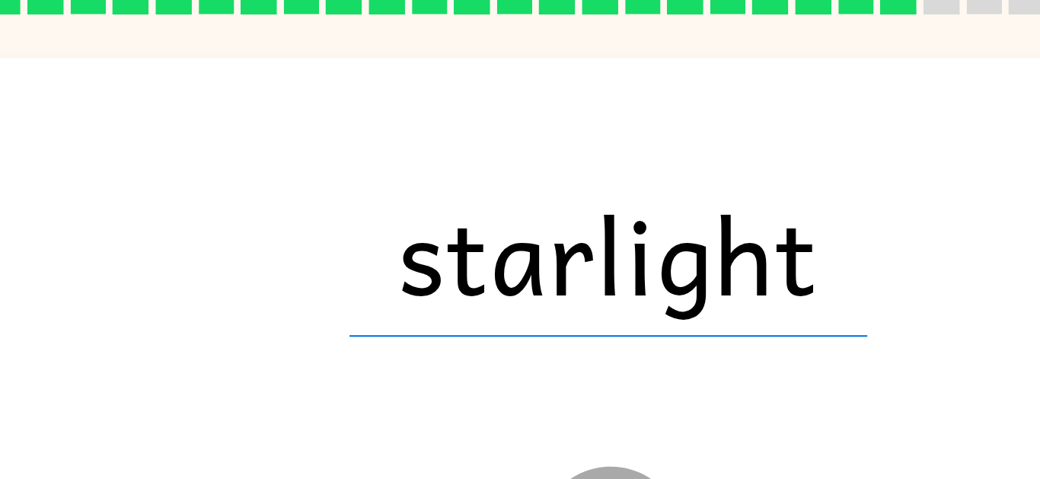
scroll to position [75, 0]
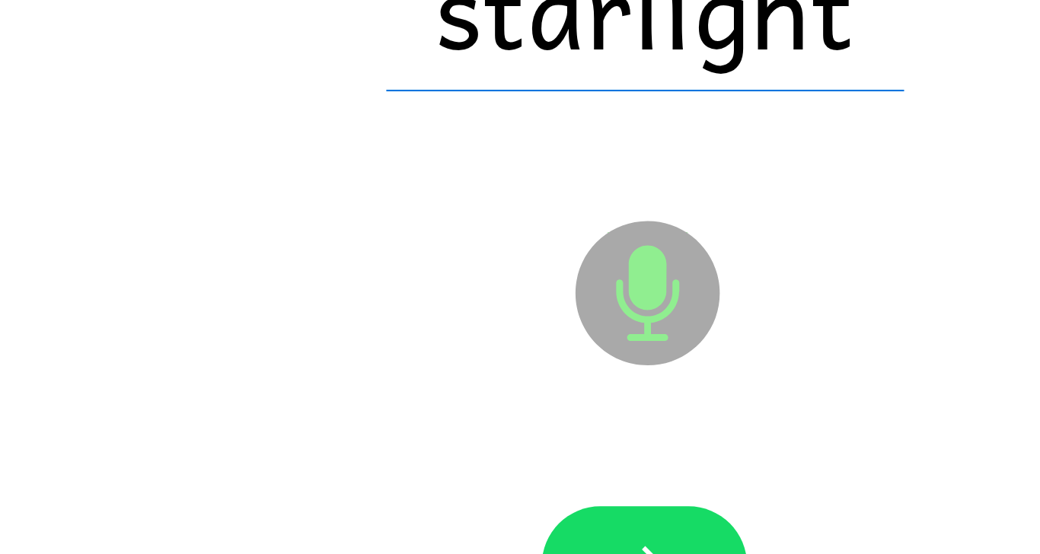
click at [506, 430] on button "button" at bounding box center [519, 458] width 97 height 56
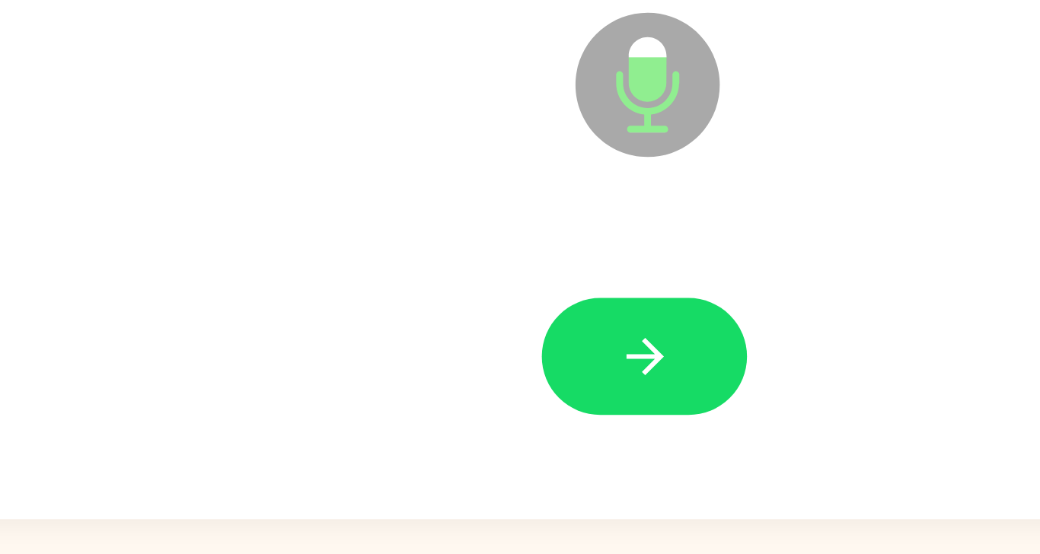
scroll to position [34, 0]
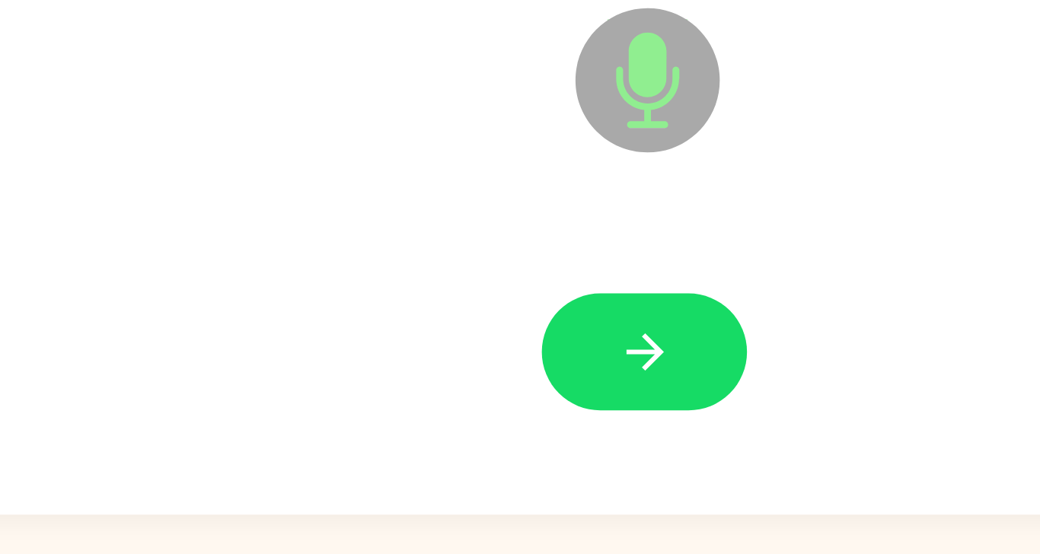
click at [492, 449] on button "button" at bounding box center [519, 458] width 97 height 56
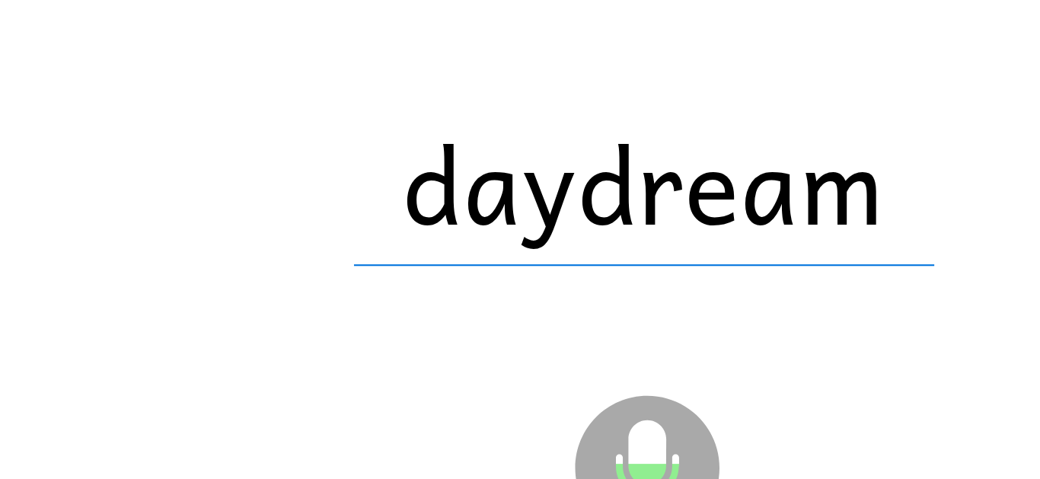
scroll to position [72, 0]
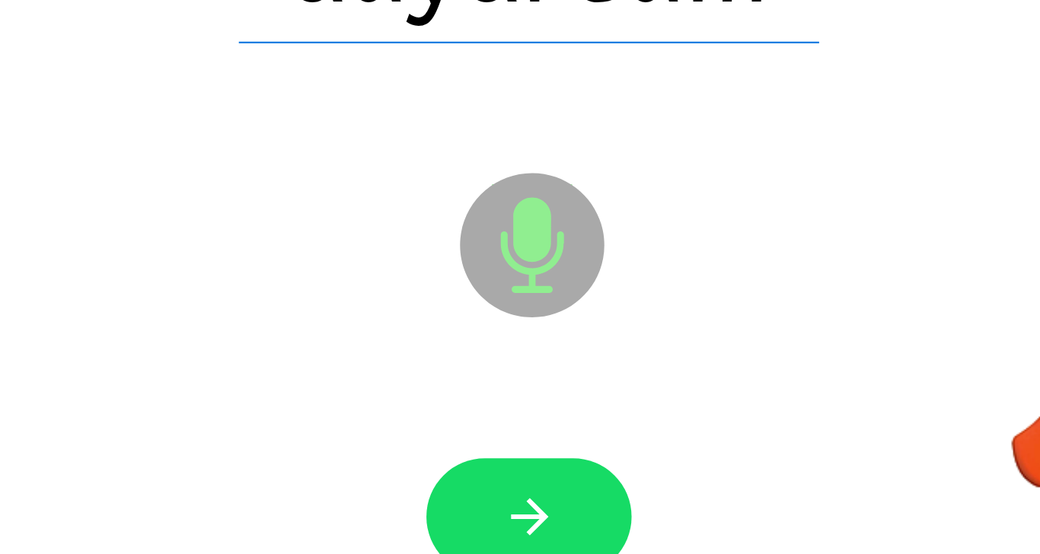
click at [498, 430] on button "button" at bounding box center [519, 458] width 97 height 56
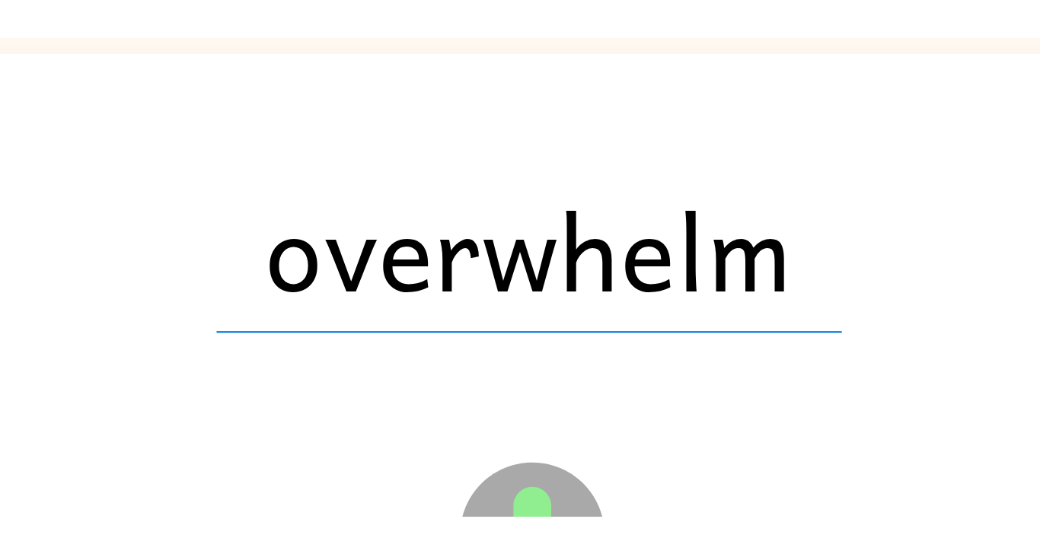
scroll to position [59, 0]
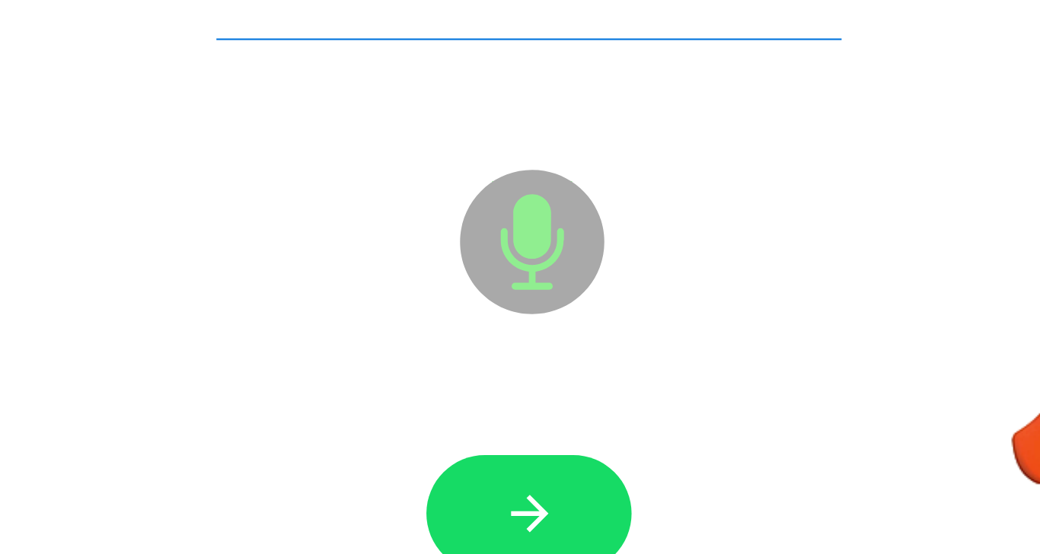
click at [503, 430] on button "button" at bounding box center [519, 458] width 97 height 56
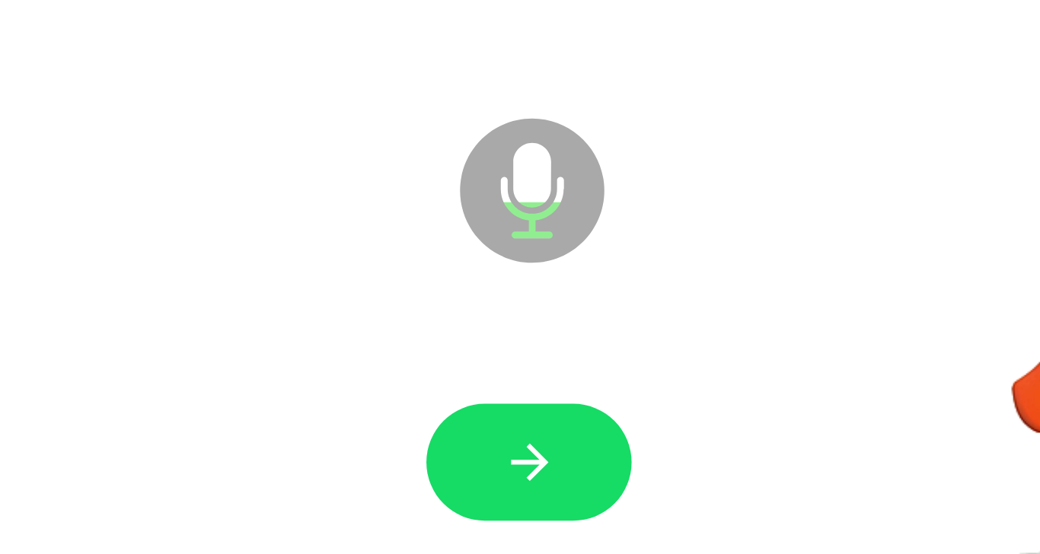
click at [521, 449] on icon "button" at bounding box center [520, 458] width 18 height 18
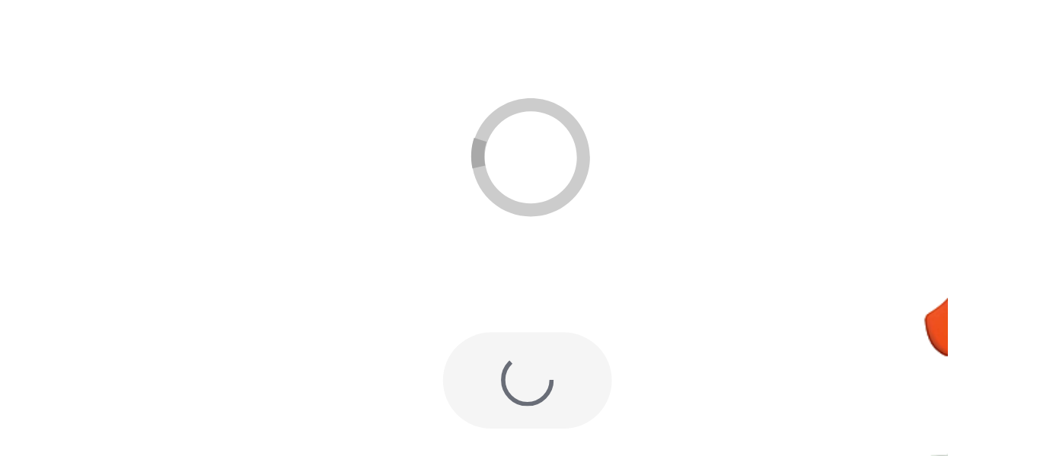
scroll to position [32, 0]
